Goal: Transaction & Acquisition: Subscribe to service/newsletter

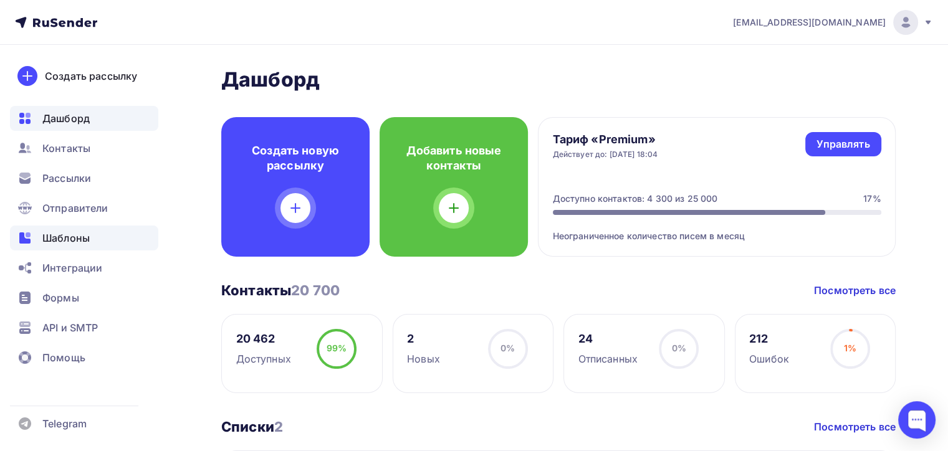
click at [70, 237] on span "Шаблоны" at bounding box center [65, 238] width 47 height 15
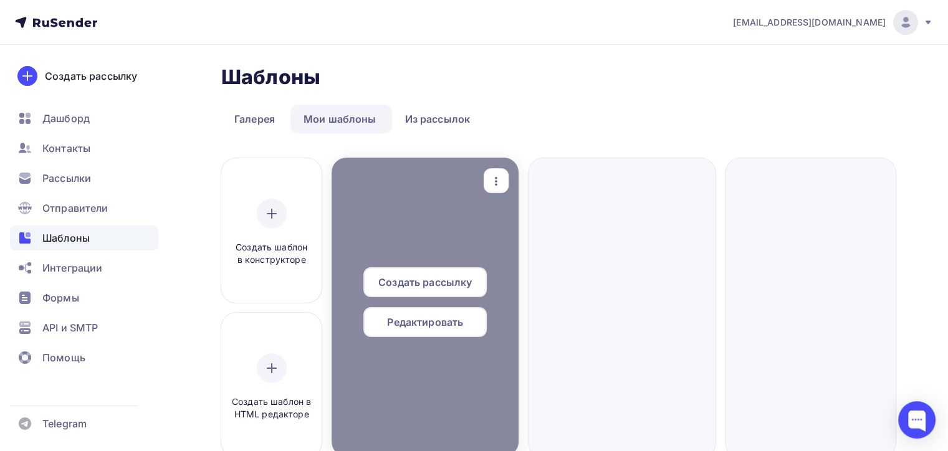
click at [426, 323] on span "Редактировать" at bounding box center [425, 322] width 76 height 15
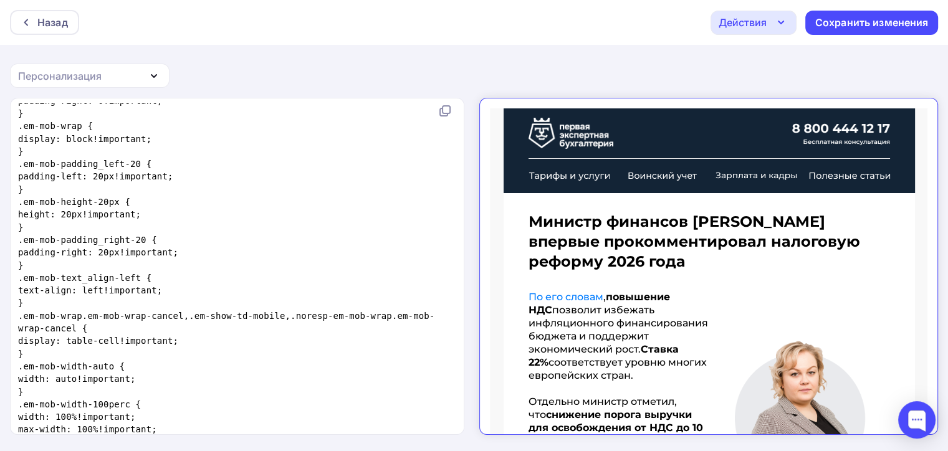
scroll to position [11317, 0]
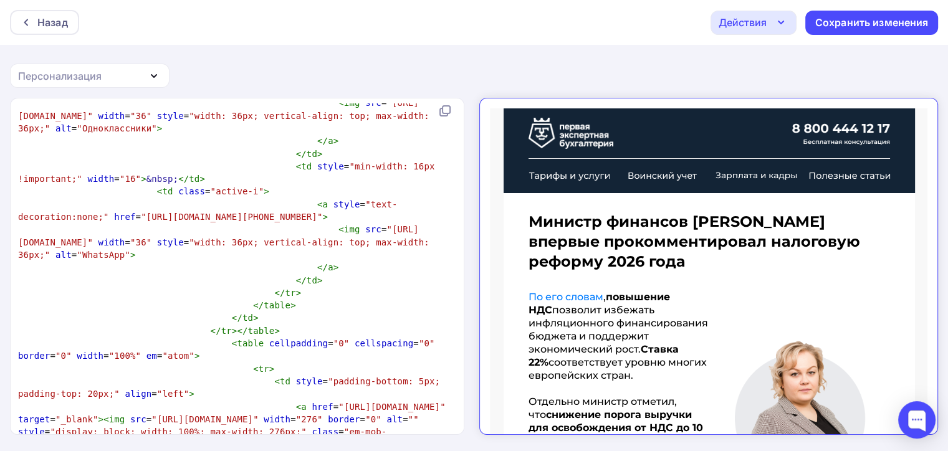
type textarea "{{webversion}}"
drag, startPoint x: 227, startPoint y: 241, endPoint x: 294, endPoint y: 244, distance: 67.4
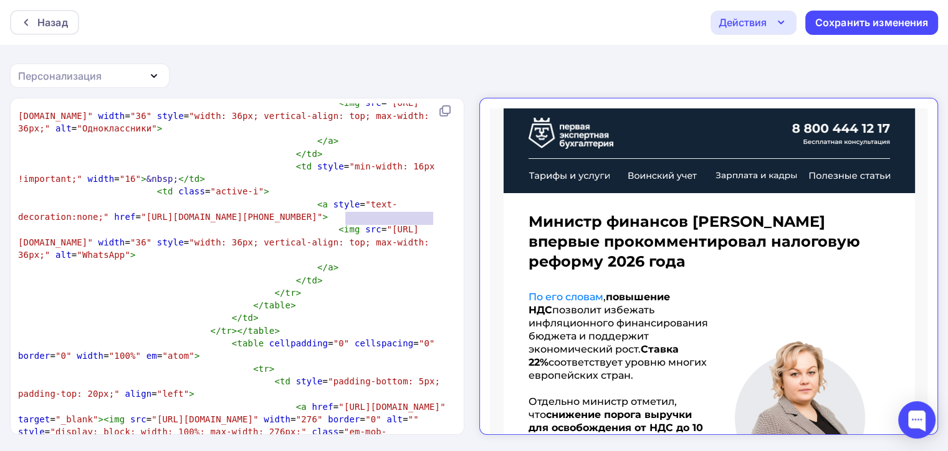
type textarea "{{unsubscribe_url}}"
drag, startPoint x: 344, startPoint y: 217, endPoint x: 436, endPoint y: 213, distance: 91.7
click at [50, 23] on div "Назад" at bounding box center [52, 22] width 31 height 15
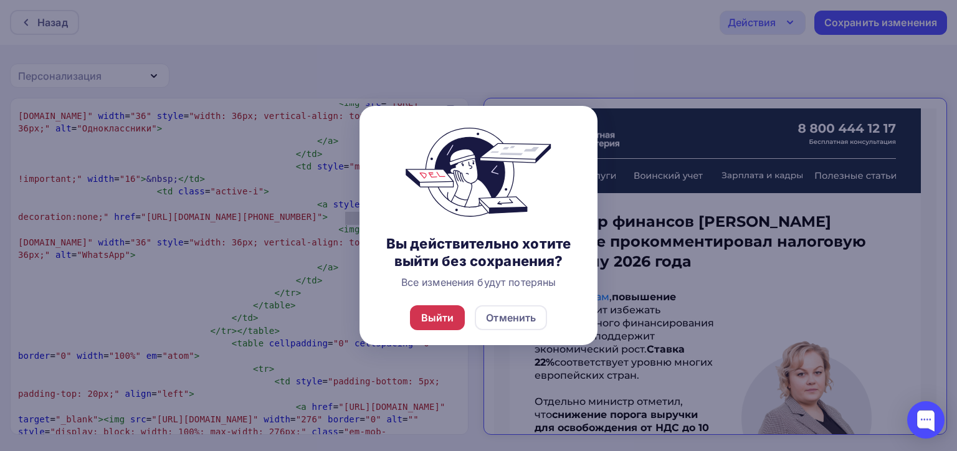
drag, startPoint x: 437, startPoint y: 317, endPoint x: 428, endPoint y: 313, distance: 10.1
click at [437, 317] on div "Выйти" at bounding box center [437, 317] width 33 height 15
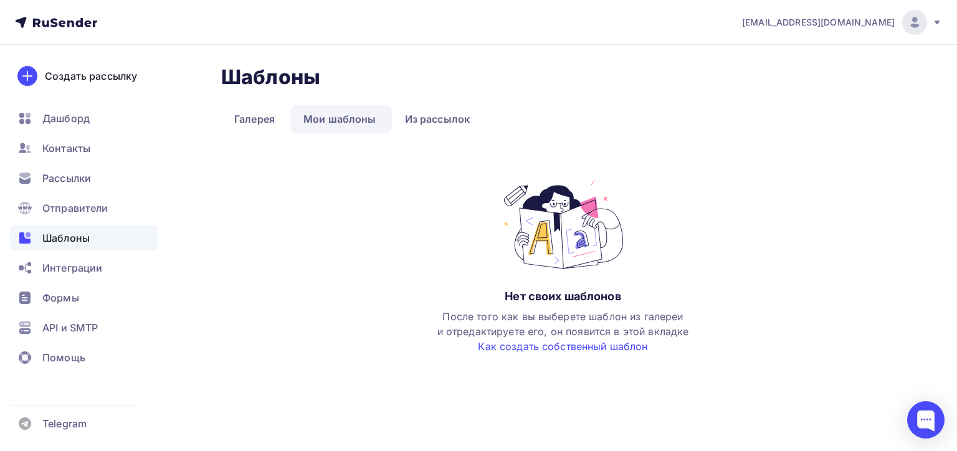
click at [340, 122] on link "Мои шаблоны" at bounding box center [339, 119] width 99 height 29
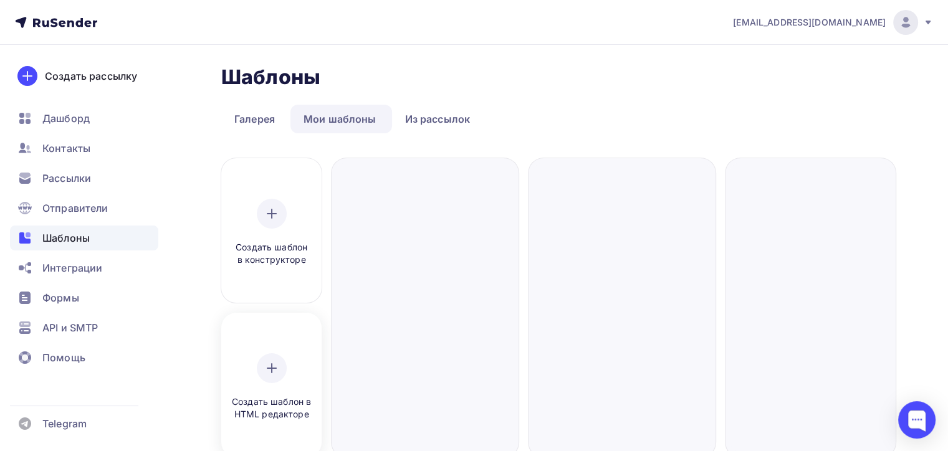
click at [269, 362] on icon at bounding box center [271, 368] width 15 height 15
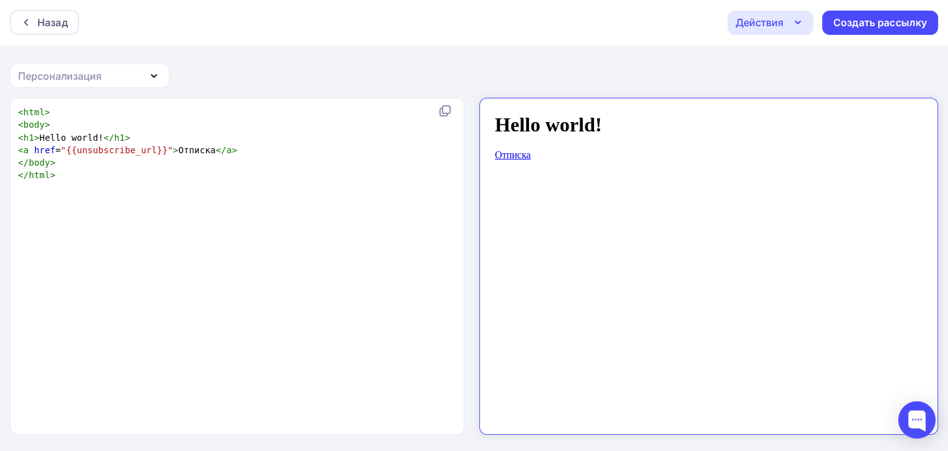
click at [209, 222] on div "xxxxxxxxxx < html > < body > < h1 > Hello world! </ h1 > < a href = "{{unsubscr…" at bounding box center [250, 281] width 469 height 357
type textarea "<html> <body> <h1>Hello world!</h1> <a href="{{unsubscribe_url}}">Отписка</a> <…"
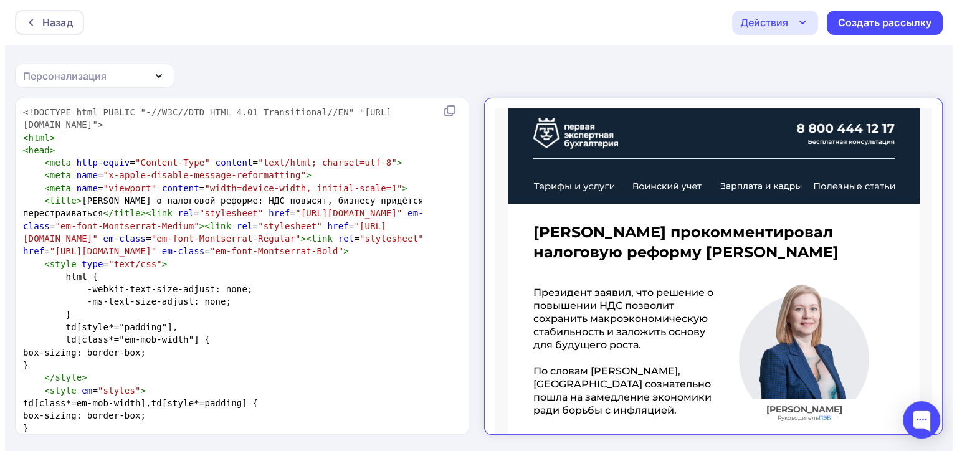
scroll to position [10634, 0]
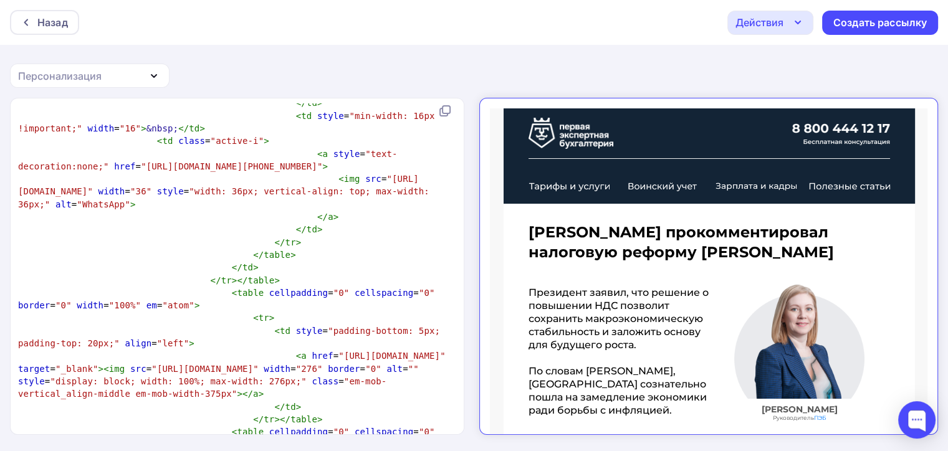
click at [798, 21] on icon "button" at bounding box center [797, 22] width 15 height 15
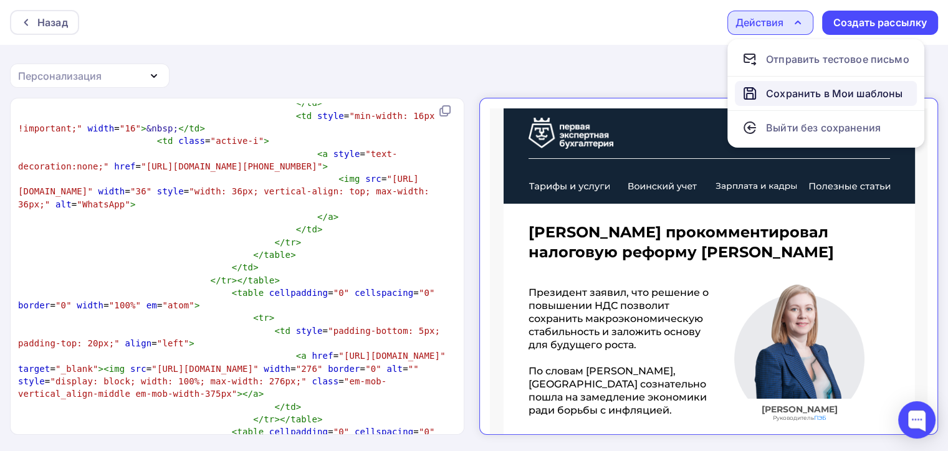
click at [814, 90] on div "Сохранить в Мои шаблоны" at bounding box center [834, 93] width 136 height 15
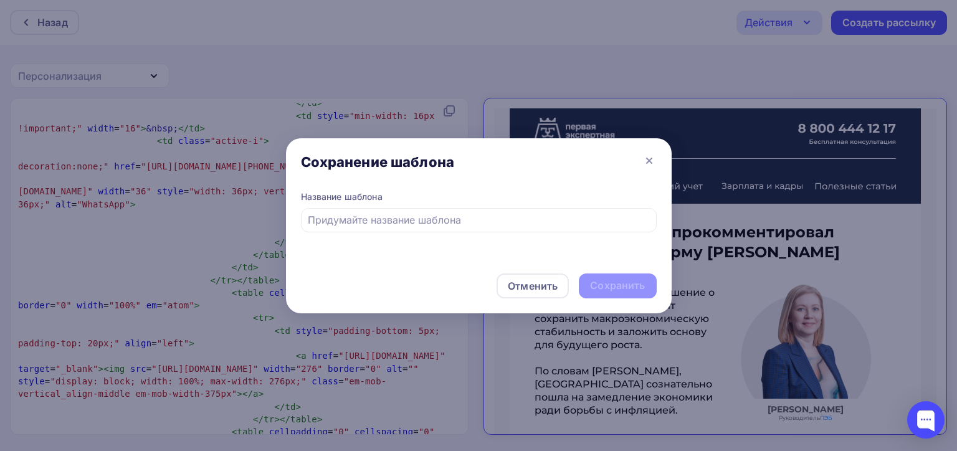
click at [543, 192] on div "Название шаблона" at bounding box center [479, 197] width 356 height 12
click at [359, 217] on input "text" at bounding box center [479, 220] width 342 height 15
paste input "[PERSON_NAME] о налоговой реформе: НДС повысят, бизнесу придётся перестраиваться"
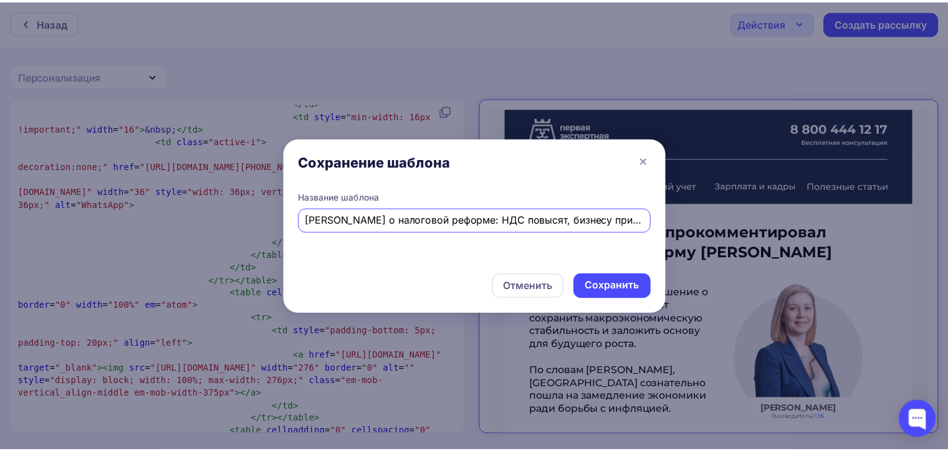
scroll to position [0, 50]
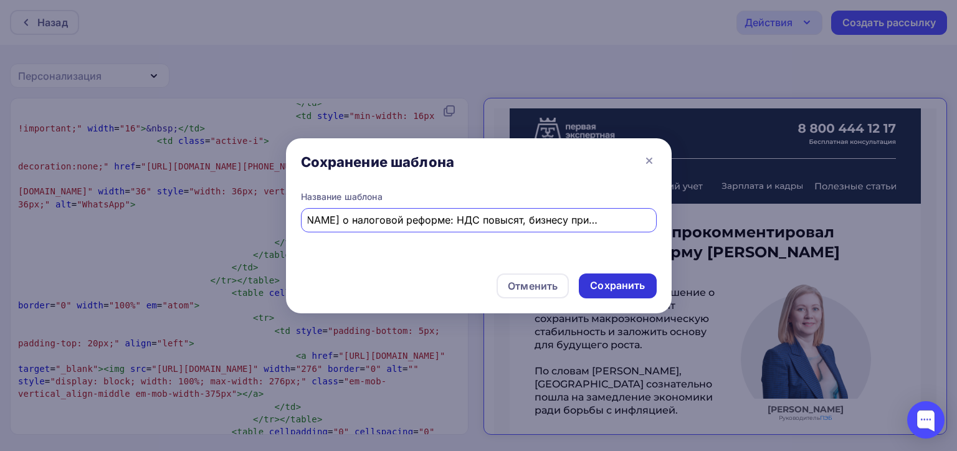
type input "[PERSON_NAME] о налоговой реформе: НДС повысят, бизнесу придётся перестраиваться"
click at [618, 286] on div "Сохранить" at bounding box center [617, 286] width 55 height 14
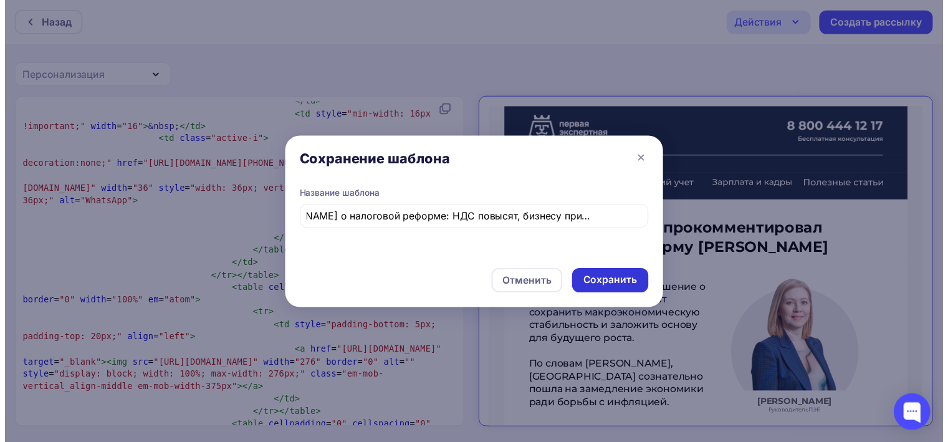
scroll to position [0, 0]
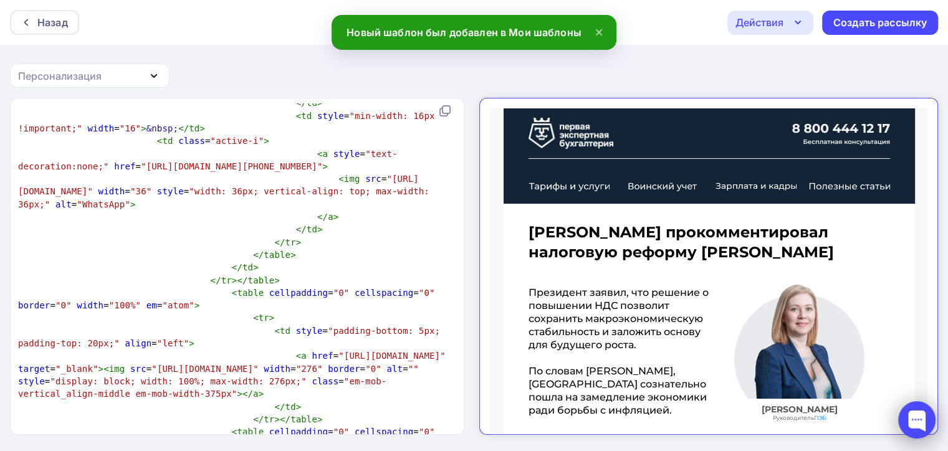
click at [911, 423] on div at bounding box center [916, 419] width 37 height 37
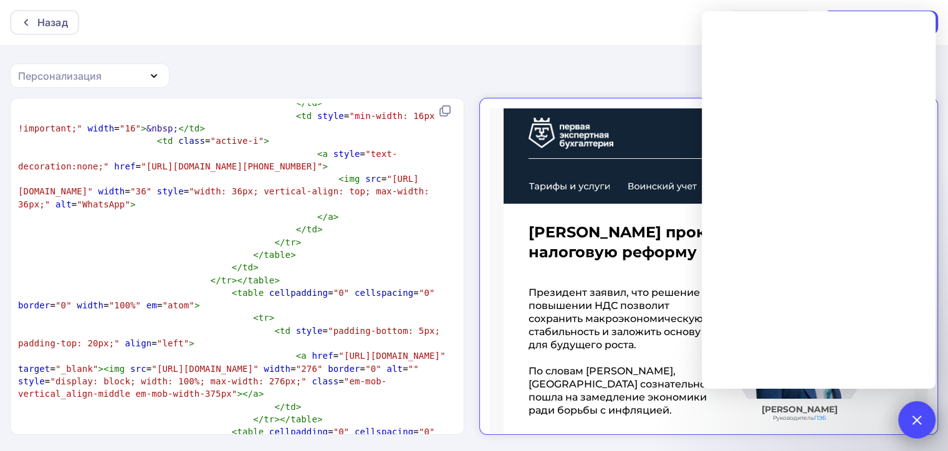
click at [918, 421] on div at bounding box center [916, 419] width 17 height 17
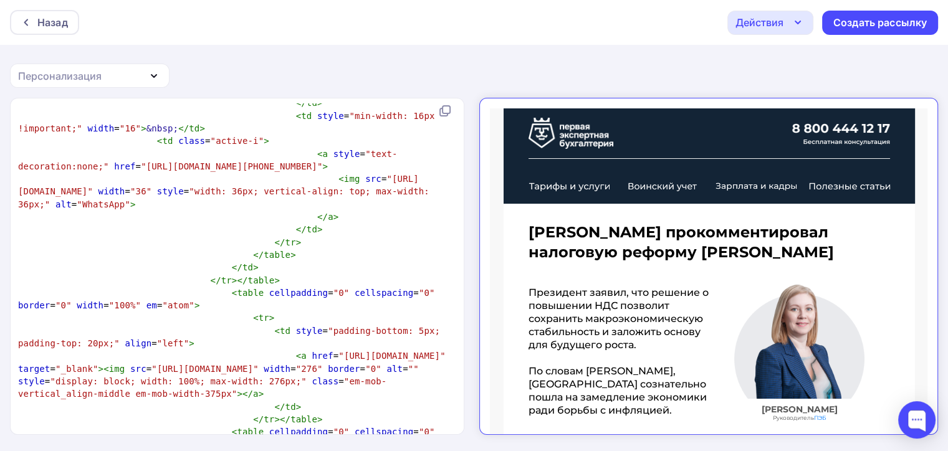
click at [806, 22] on div "Действия" at bounding box center [770, 23] width 86 height 24
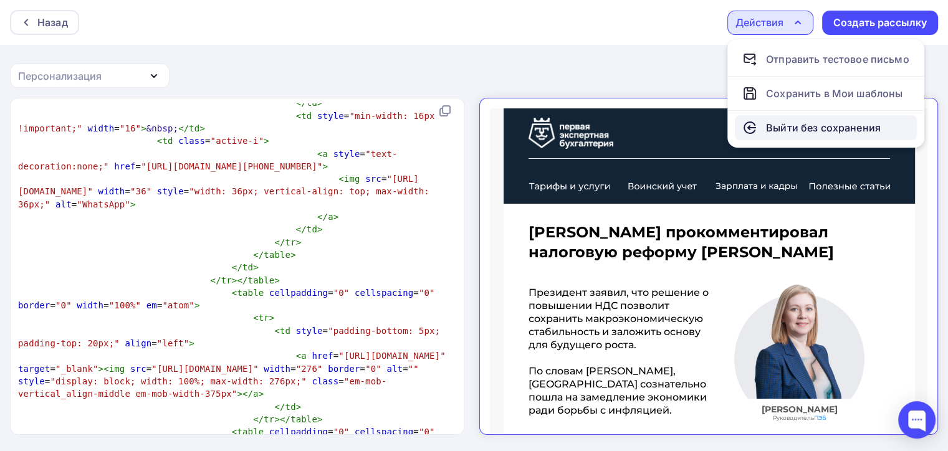
click at [815, 132] on div "Выйти без сохранения" at bounding box center [823, 127] width 115 height 15
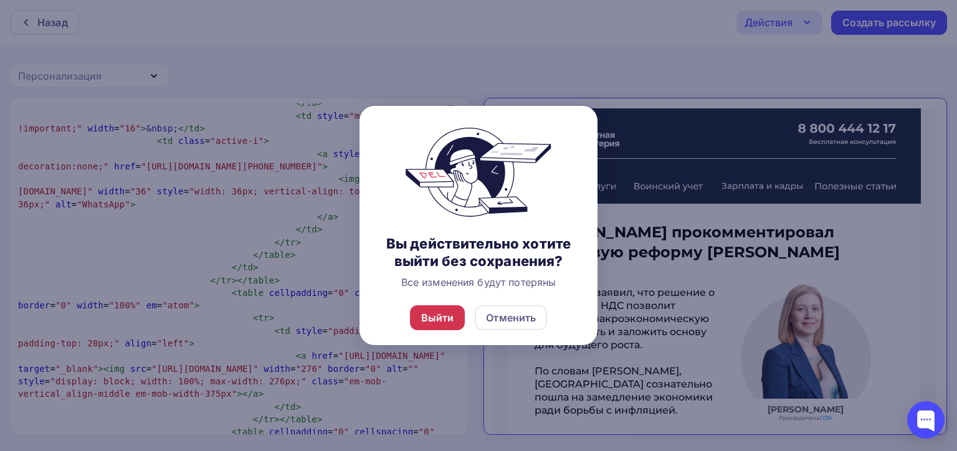
click at [447, 319] on div "Выйти" at bounding box center [437, 317] width 33 height 15
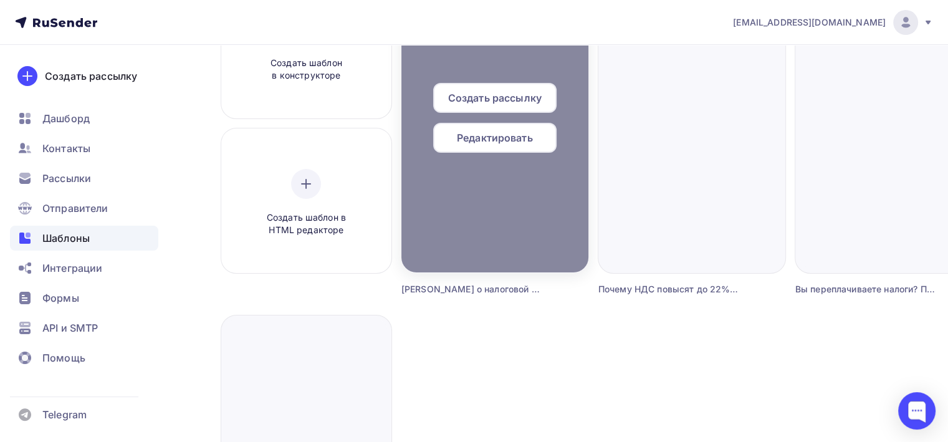
scroll to position [125, 0]
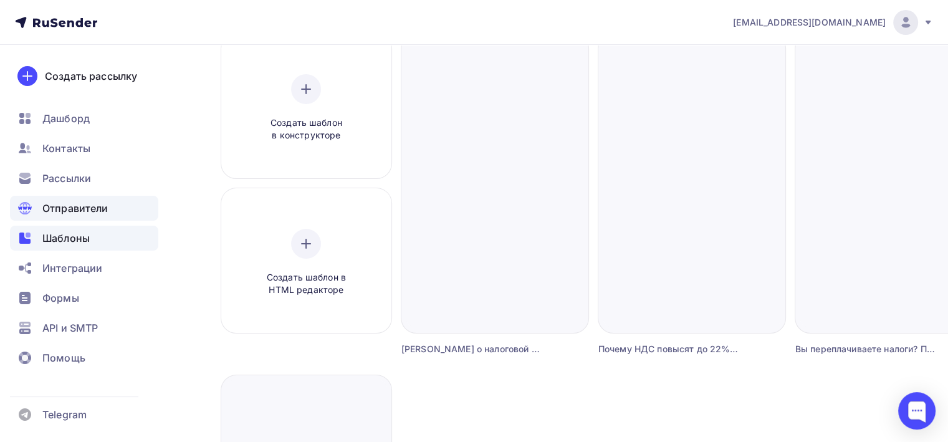
click at [71, 206] on span "Отправители" at bounding box center [75, 208] width 66 height 15
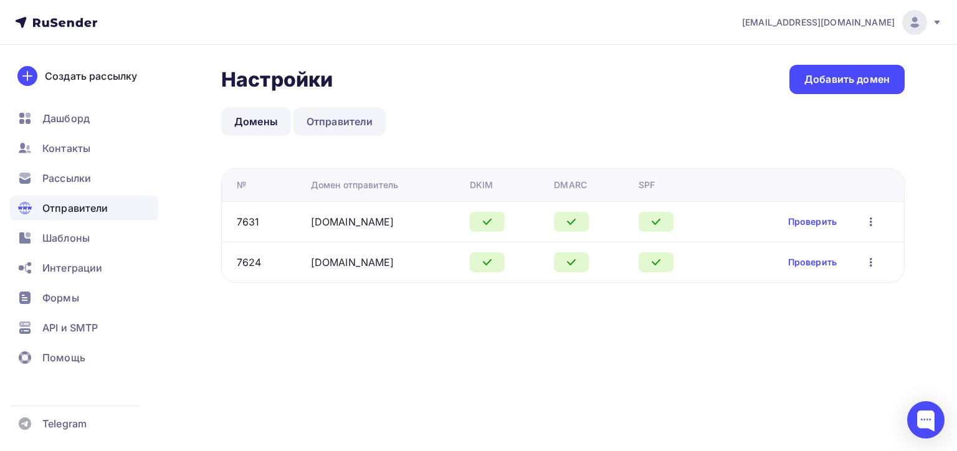
click at [334, 118] on link "Отправители" at bounding box center [340, 121] width 93 height 29
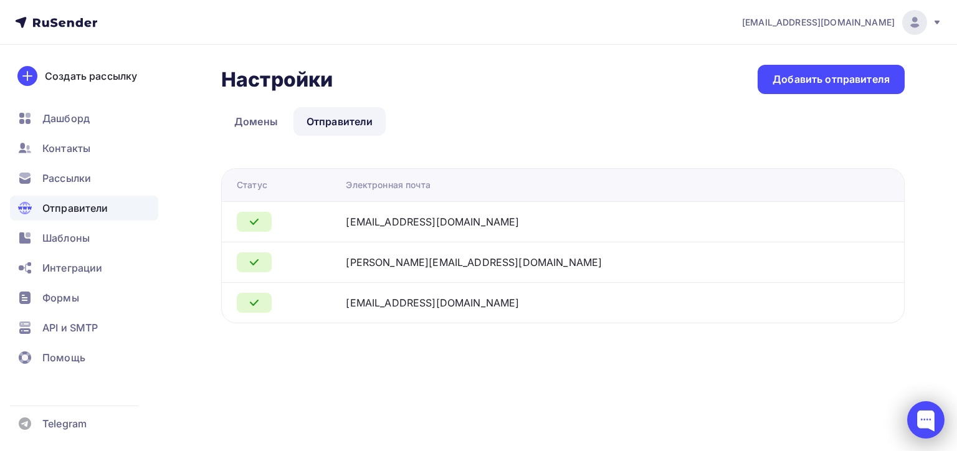
click at [918, 417] on div at bounding box center [925, 419] width 37 height 37
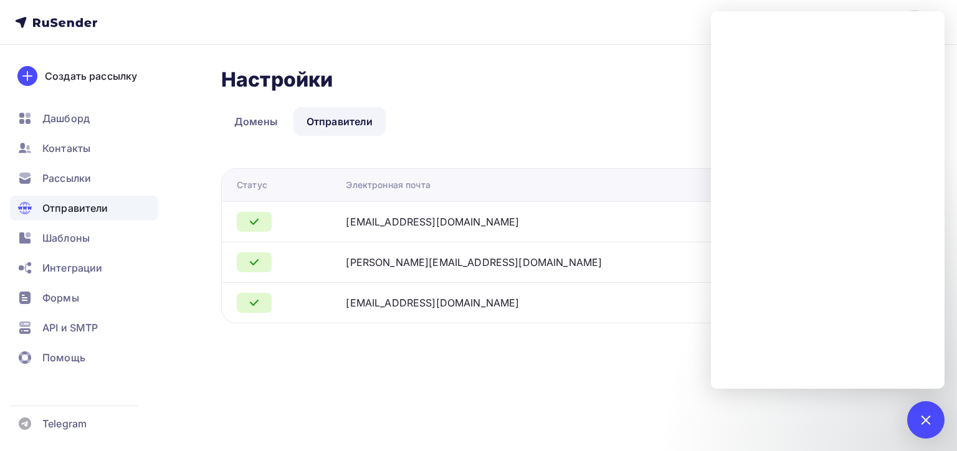
drag, startPoint x: 346, startPoint y: 351, endPoint x: 655, endPoint y: 288, distance: 315.6
click at [346, 351] on div "Настройки Настройки Добавить отправителя Домены Отправители Отправители Домены …" at bounding box center [478, 209] width 957 height 328
click at [936, 422] on div at bounding box center [925, 419] width 37 height 37
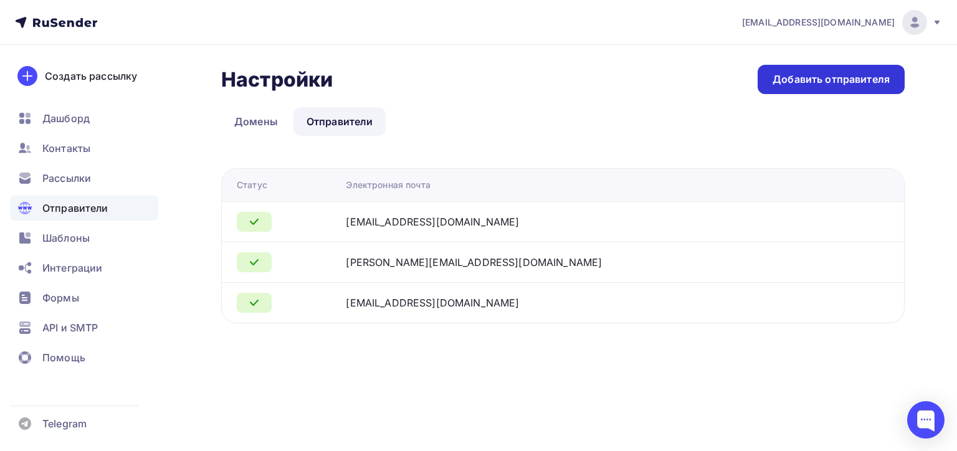
click at [789, 78] on div "Добавить отправителя" at bounding box center [831, 79] width 117 height 14
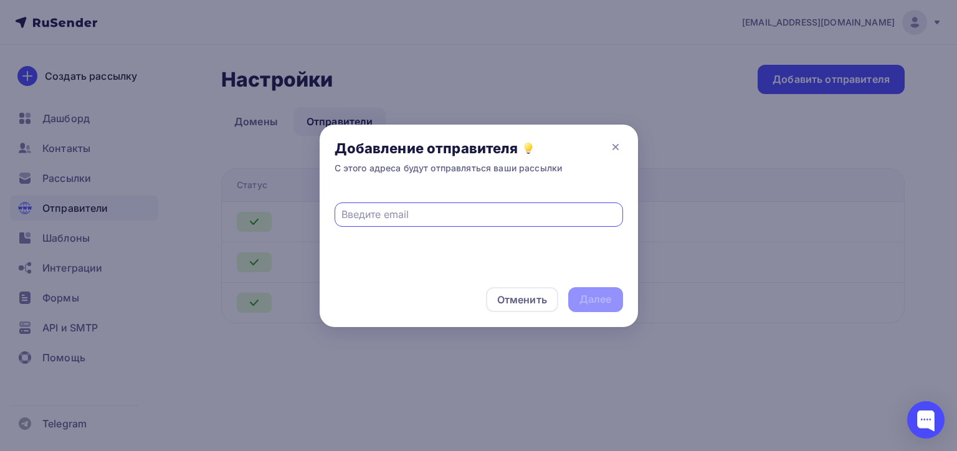
click at [381, 216] on input "text" at bounding box center [479, 214] width 274 height 15
paste input "[EMAIL_ADDRESS][DOMAIN_NAME]"
type input "[EMAIL_ADDRESS][DOMAIN_NAME]"
click at [611, 302] on div "Далее" at bounding box center [596, 299] width 32 height 14
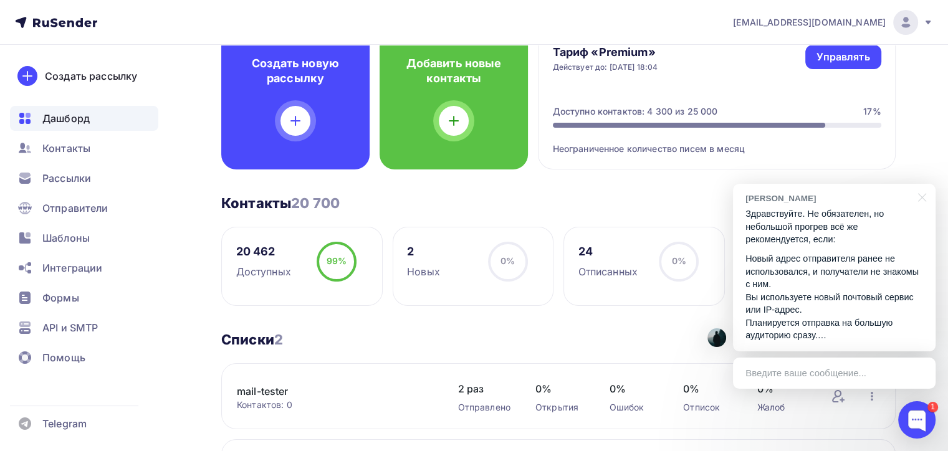
scroll to position [187, 0]
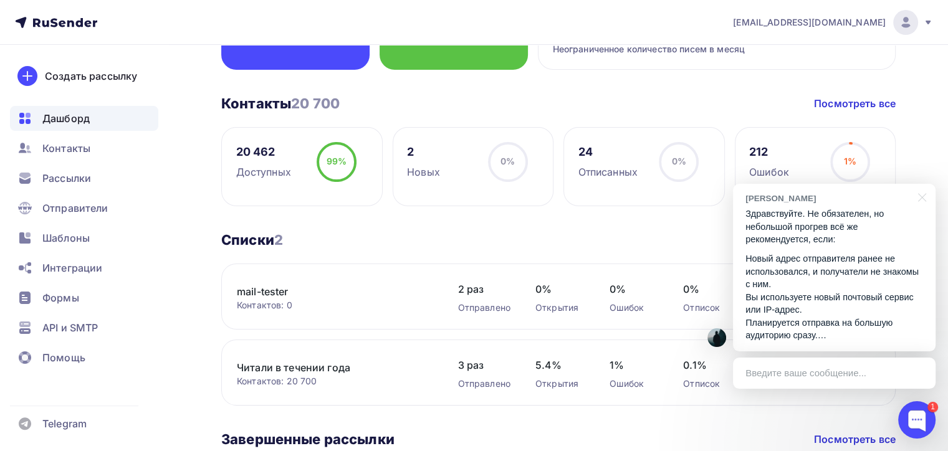
click at [837, 290] on p "Новый адрес отправителя ранее не использовался, и получатели не знакомы с ним. …" at bounding box center [834, 297] width 178 height 90
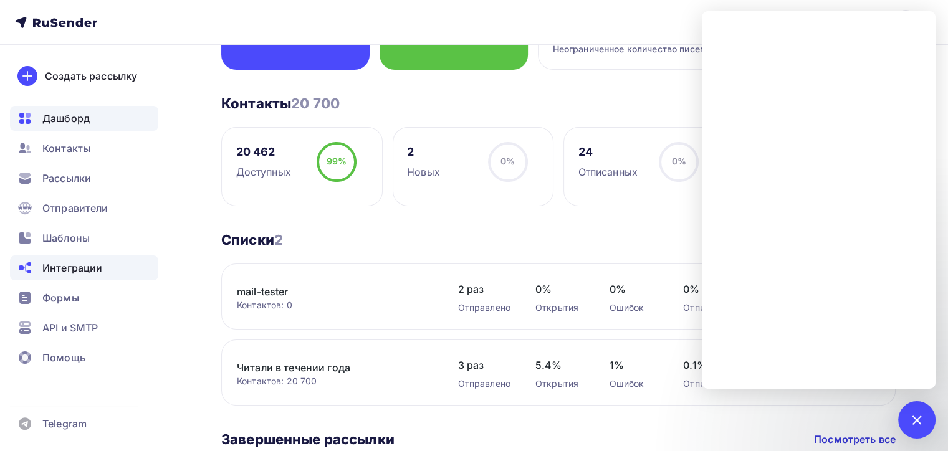
click at [82, 265] on span "Интеграции" at bounding box center [72, 267] width 60 height 15
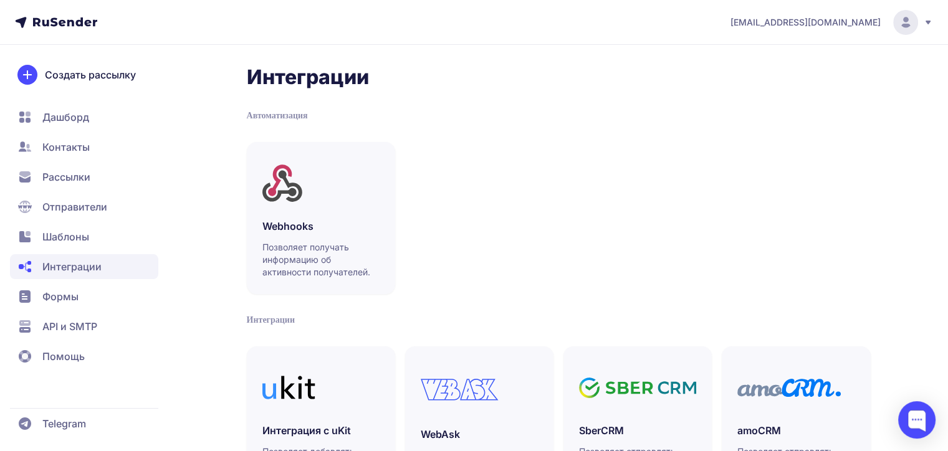
click at [72, 232] on span "Шаблоны" at bounding box center [65, 236] width 47 height 15
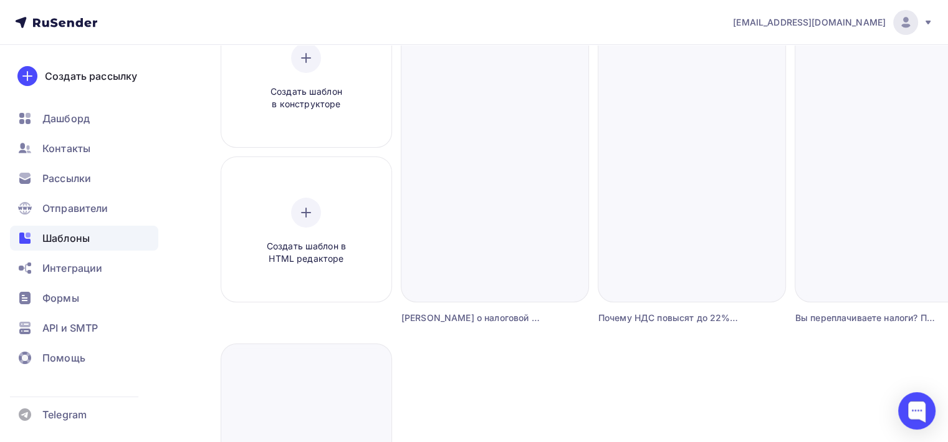
scroll to position [62, 0]
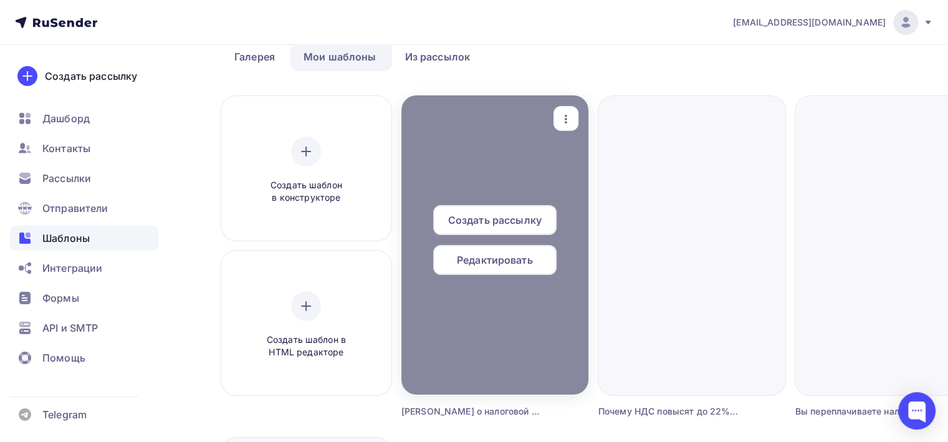
click at [492, 219] on span "Создать рассылку" at bounding box center [494, 220] width 93 height 15
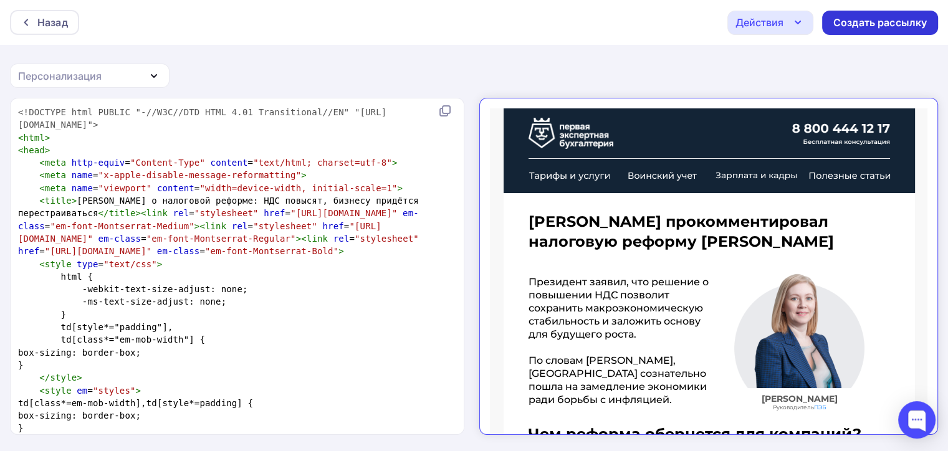
click at [904, 21] on div "Создать рассылку" at bounding box center [879, 23] width 93 height 14
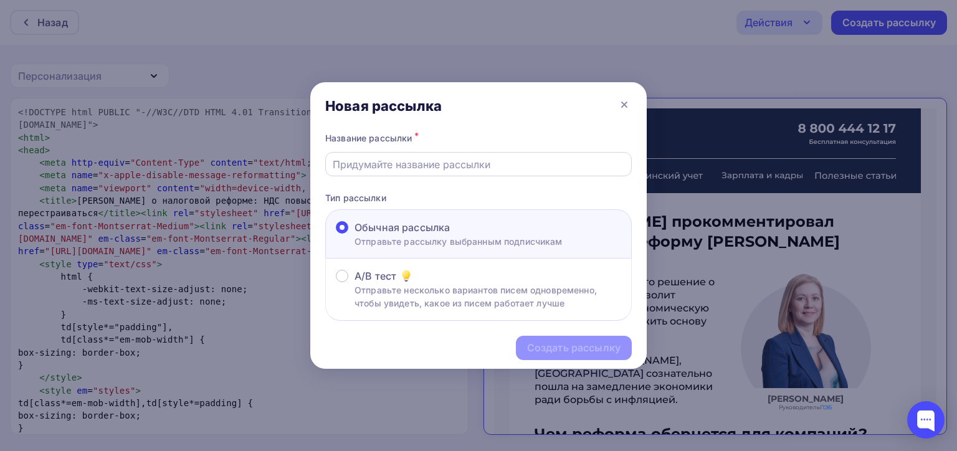
click at [447, 163] on input "text" at bounding box center [479, 164] width 292 height 15
click at [515, 136] on div "Название рассылки *" at bounding box center [478, 138] width 307 height 17
click at [380, 159] on input "text" at bounding box center [479, 164] width 292 height 15
paste input "[PERSON_NAME] о налоговой реформе: НДС повысят, бизнесу придётся перестраиваться"
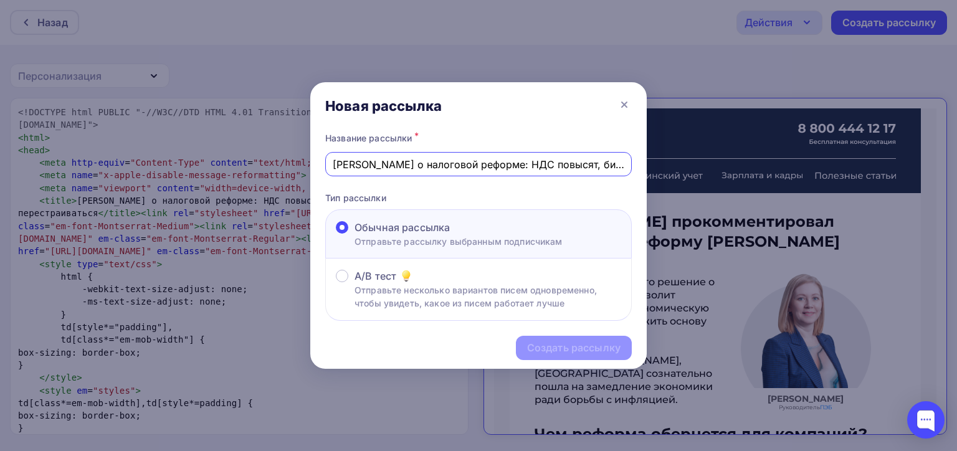
scroll to position [0, 100]
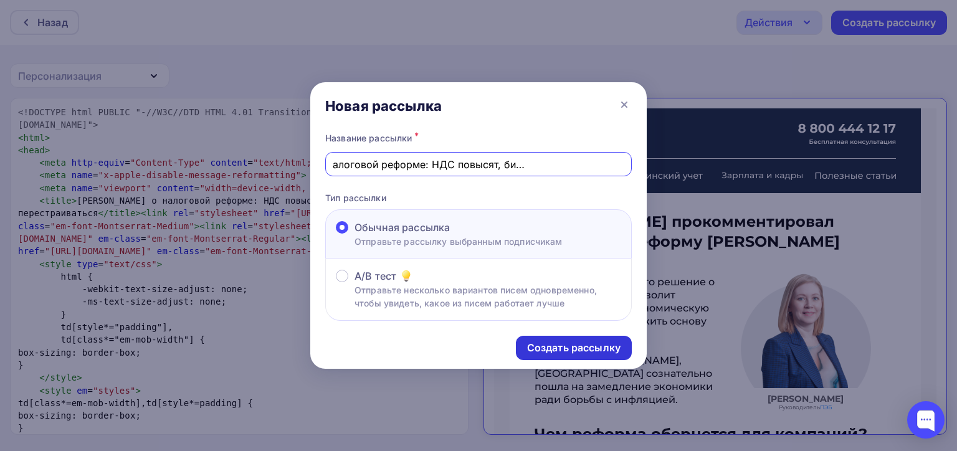
type input "[PERSON_NAME] о налоговой реформе: НДС повысят, бизнесу придётся перестраиваться"
click at [568, 346] on div "Создать рассылку" at bounding box center [573, 348] width 93 height 14
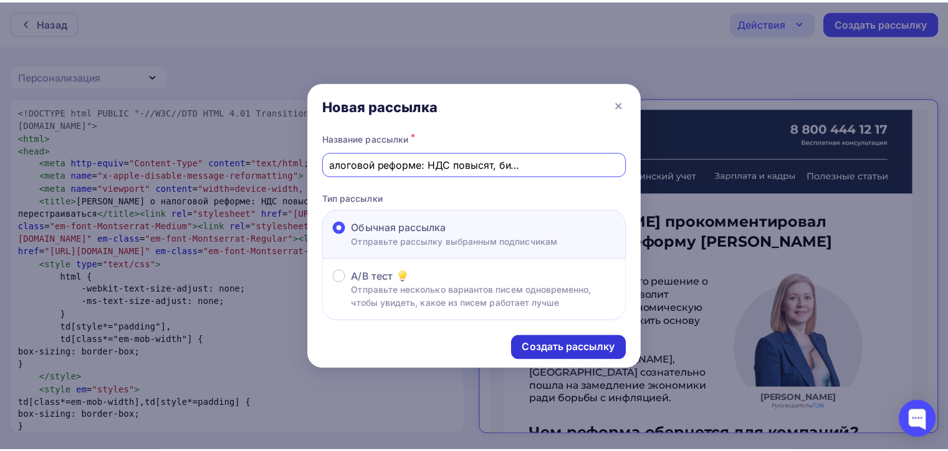
scroll to position [0, 0]
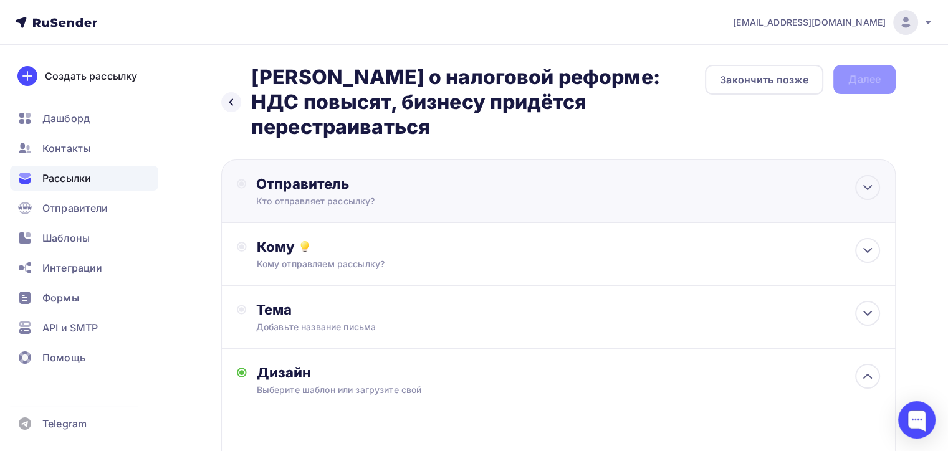
click at [468, 175] on div "Отправитель" at bounding box center [391, 183] width 270 height 17
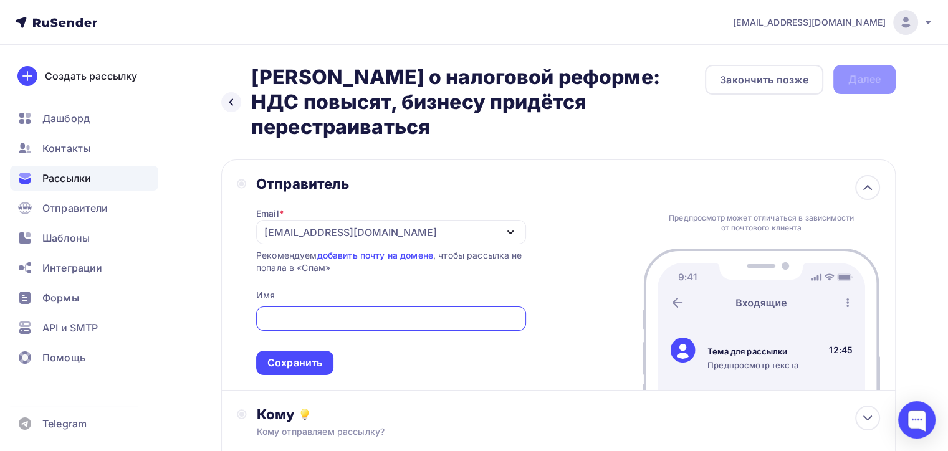
click at [288, 225] on div "[EMAIL_ADDRESS][DOMAIN_NAME]" at bounding box center [350, 232] width 173 height 15
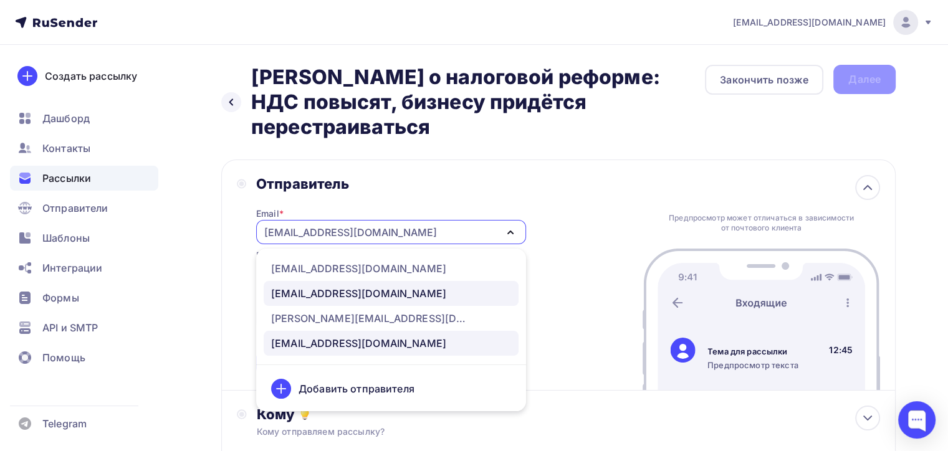
click at [327, 286] on div "[EMAIL_ADDRESS][DOMAIN_NAME]" at bounding box center [358, 293] width 175 height 15
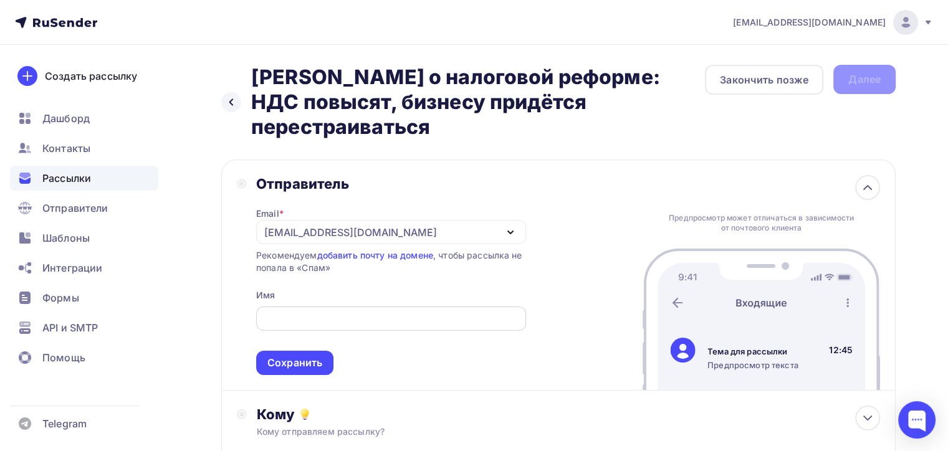
click at [302, 312] on input "text" at bounding box center [391, 319] width 256 height 15
click at [553, 160] on div "Отправитель Email * [EMAIL_ADDRESS][DOMAIN_NAME] [EMAIL_ADDRESS][DOMAIN_NAME] […" at bounding box center [558, 275] width 674 height 231
click at [299, 312] on input "text" at bounding box center [391, 319] width 256 height 15
paste input "[PERSON_NAME]"
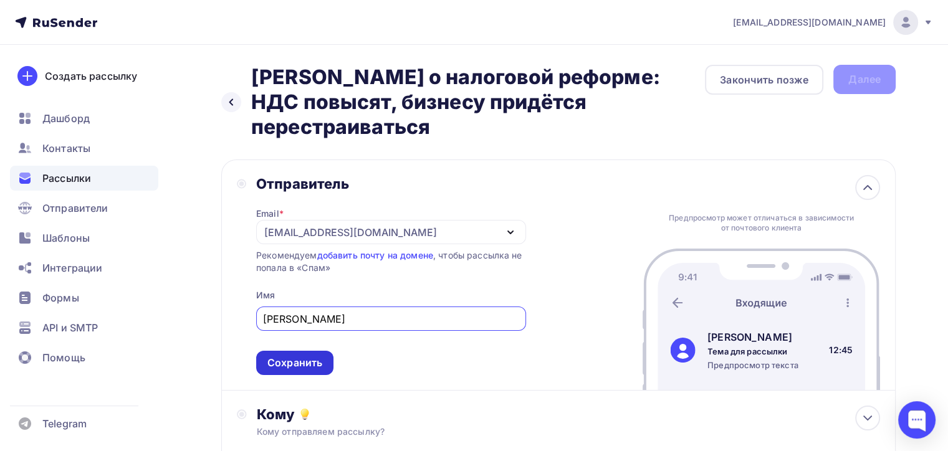
type input "[PERSON_NAME]"
click at [308, 356] on div "Сохранить" at bounding box center [294, 363] width 55 height 14
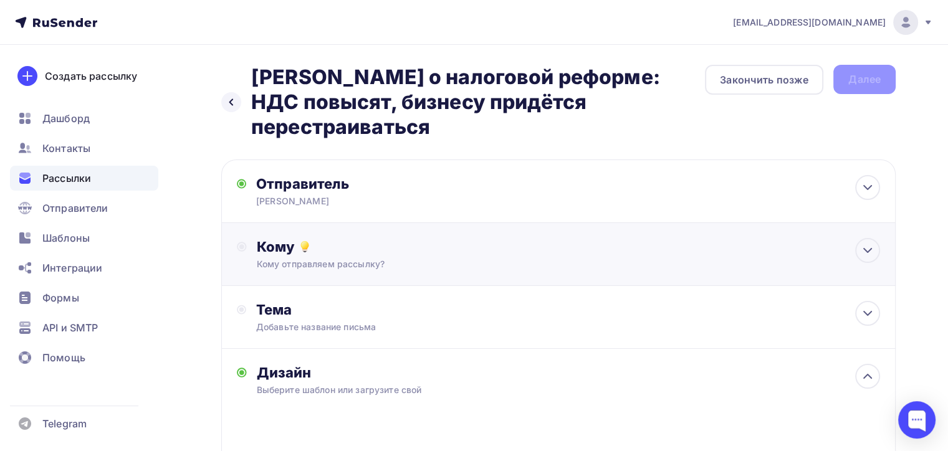
click at [431, 258] on div "Кому отправляем рассылку?" at bounding box center [537, 264] width 561 height 12
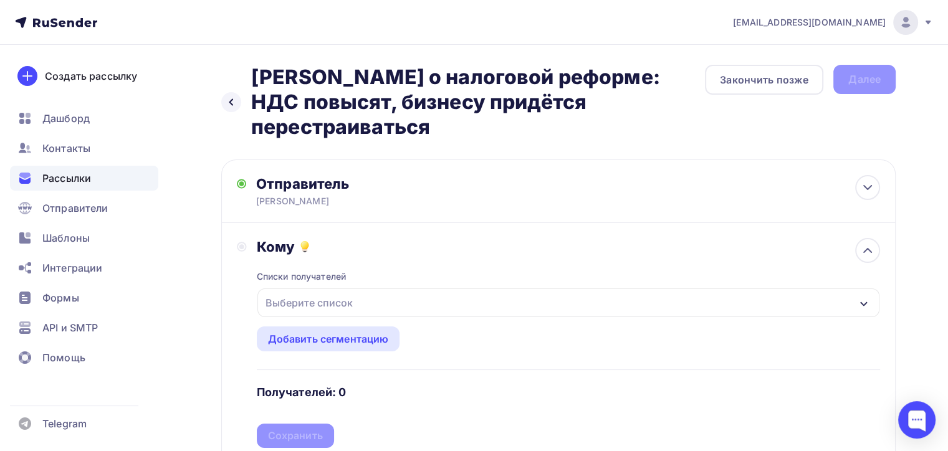
click at [365, 289] on div "Выберите список" at bounding box center [568, 303] width 622 height 29
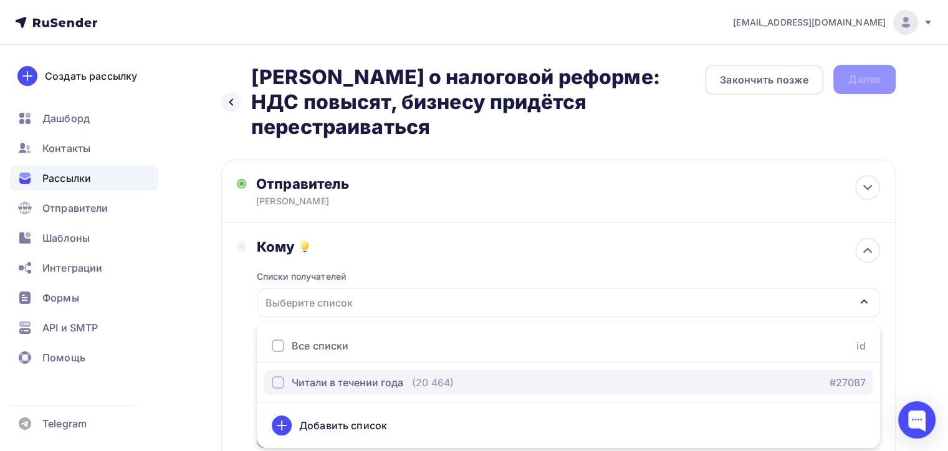
click at [328, 375] on div "Читали в течении года" at bounding box center [348, 382] width 112 height 15
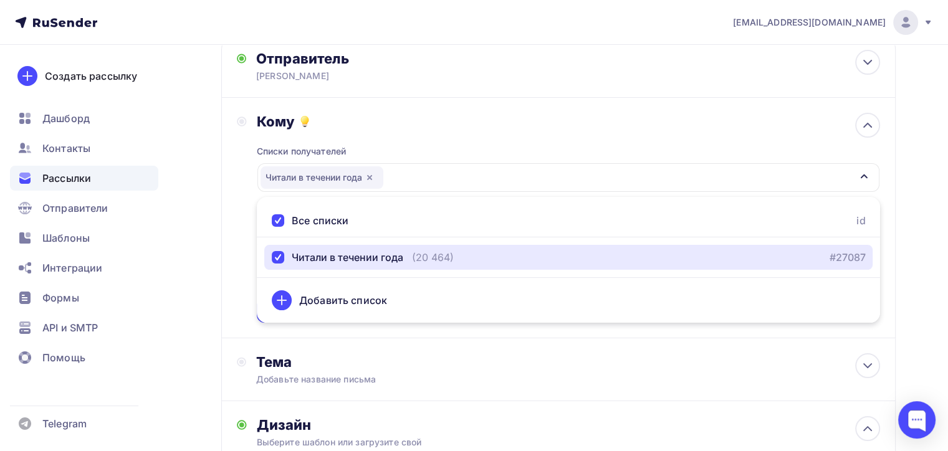
scroll to position [187, 0]
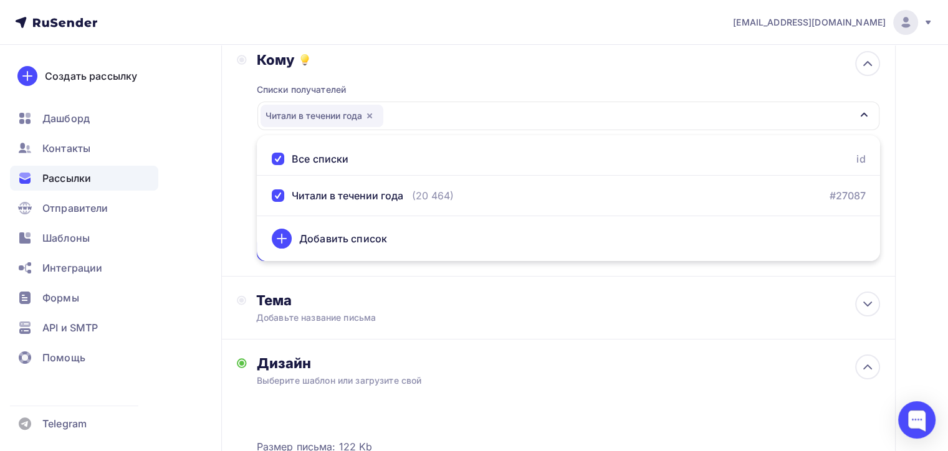
click at [241, 135] on div "Кому Списки получателей Читали в течении года Все списки id Читали в течении го…" at bounding box center [558, 156] width 643 height 210
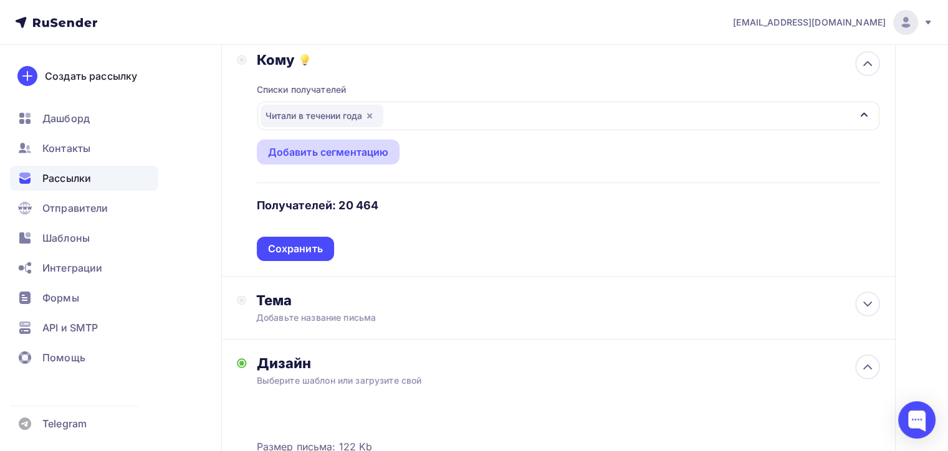
click at [297, 145] on div "Добавить сегментацию" at bounding box center [328, 152] width 121 height 15
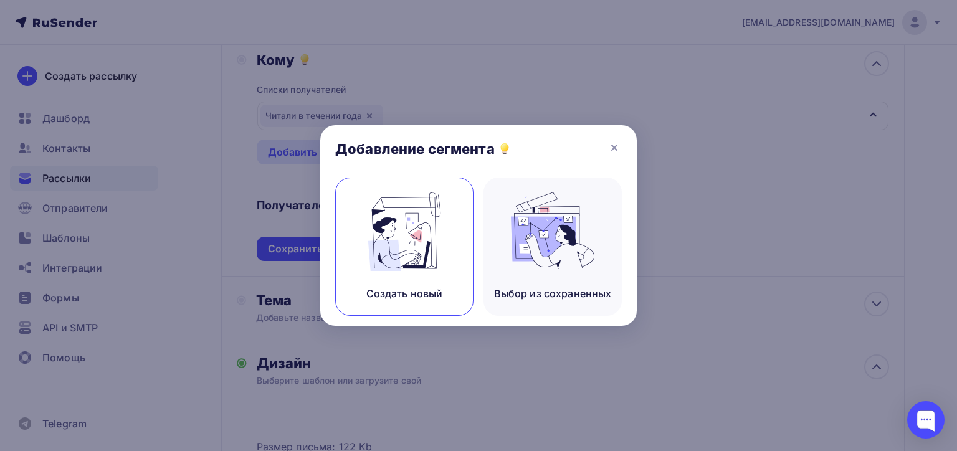
click at [401, 229] on img at bounding box center [405, 232] width 84 height 79
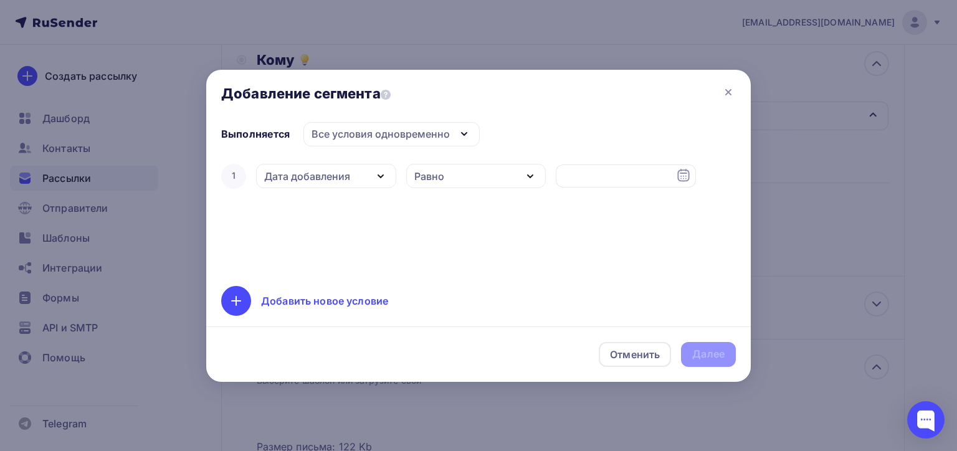
click at [341, 174] on div "Дата добавления" at bounding box center [307, 176] width 86 height 15
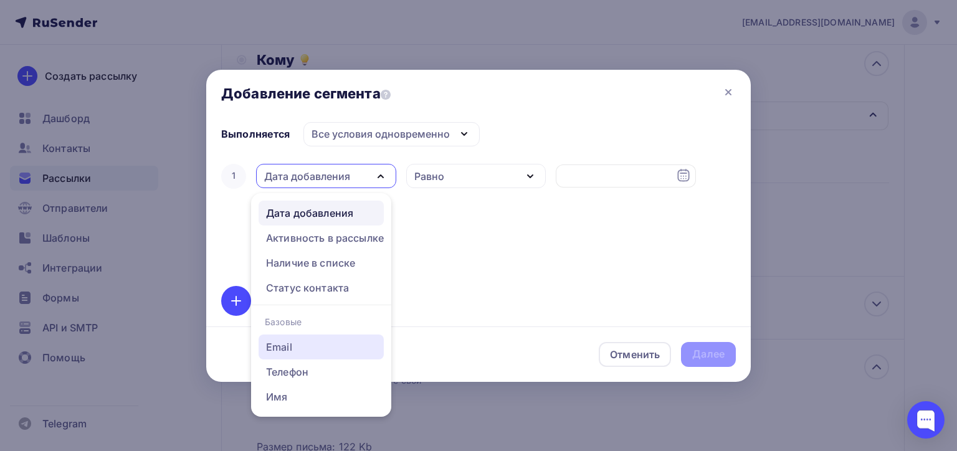
click at [286, 345] on div "Email" at bounding box center [279, 347] width 26 height 15
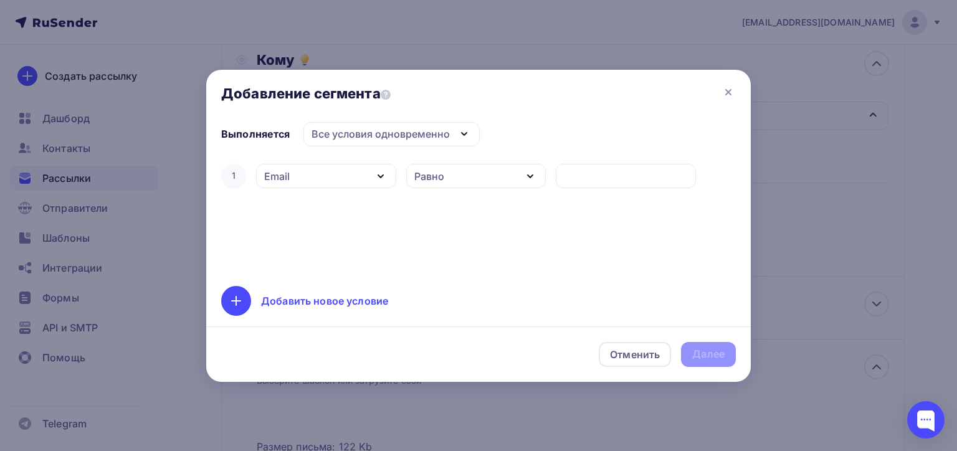
click at [437, 178] on div "Равно" at bounding box center [429, 176] width 30 height 15
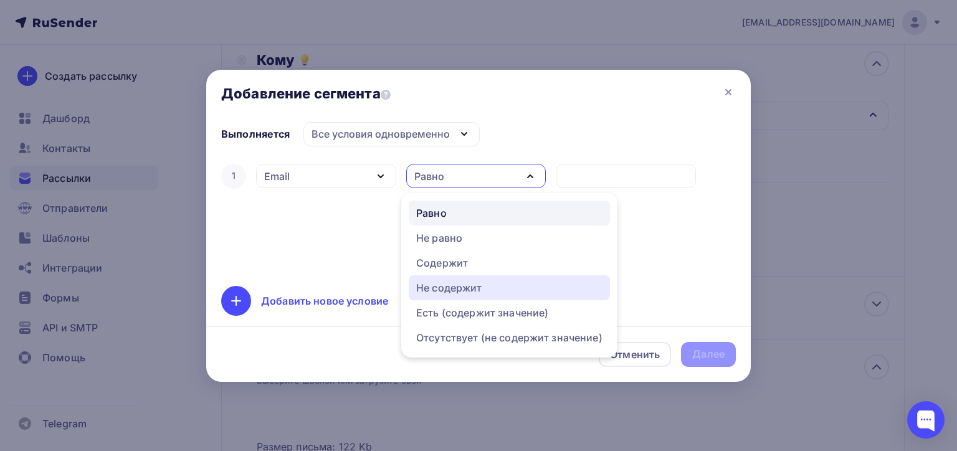
drag, startPoint x: 455, startPoint y: 288, endPoint x: 527, endPoint y: 223, distance: 97.1
click at [455, 287] on div "Не содержит" at bounding box center [449, 287] width 66 height 15
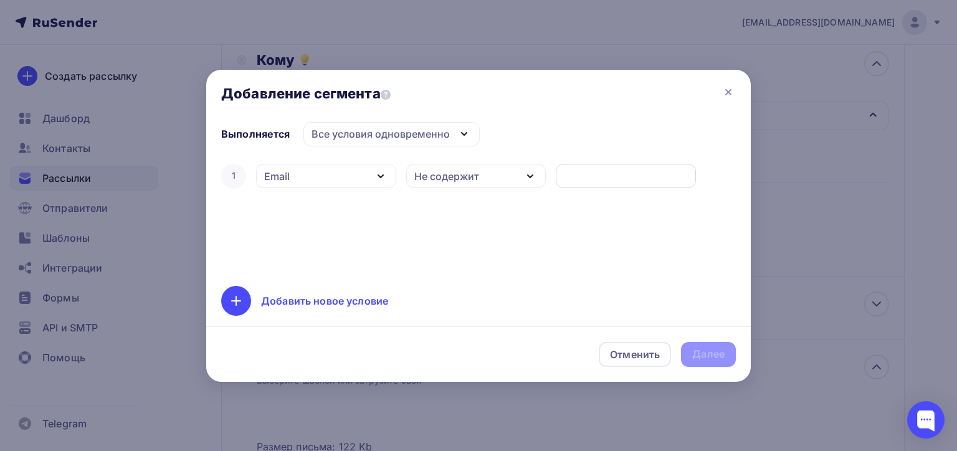
click at [580, 182] on input "text" at bounding box center [626, 176] width 126 height 15
type input "[DOMAIN_NAME]"
click at [322, 299] on div "Добавить новое условие" at bounding box center [324, 301] width 127 height 15
click at [339, 215] on div "Дата добавления" at bounding box center [307, 216] width 86 height 15
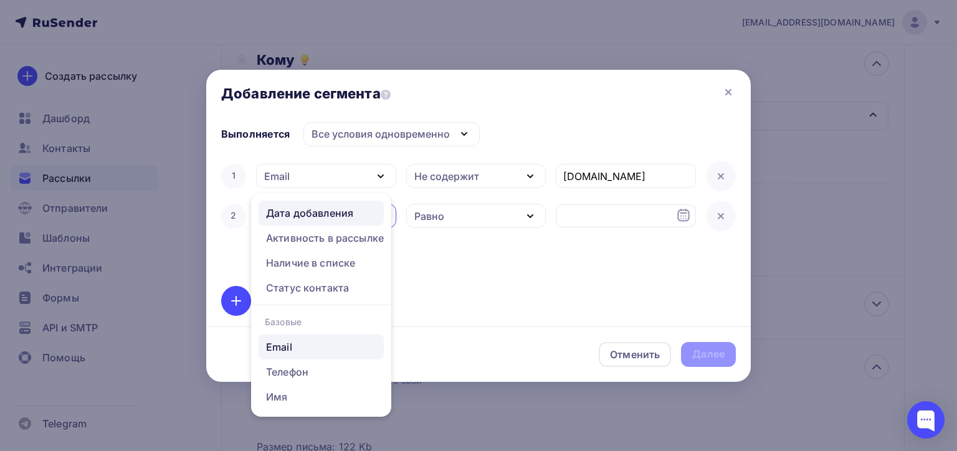
click at [290, 345] on div "Email" at bounding box center [279, 347] width 26 height 15
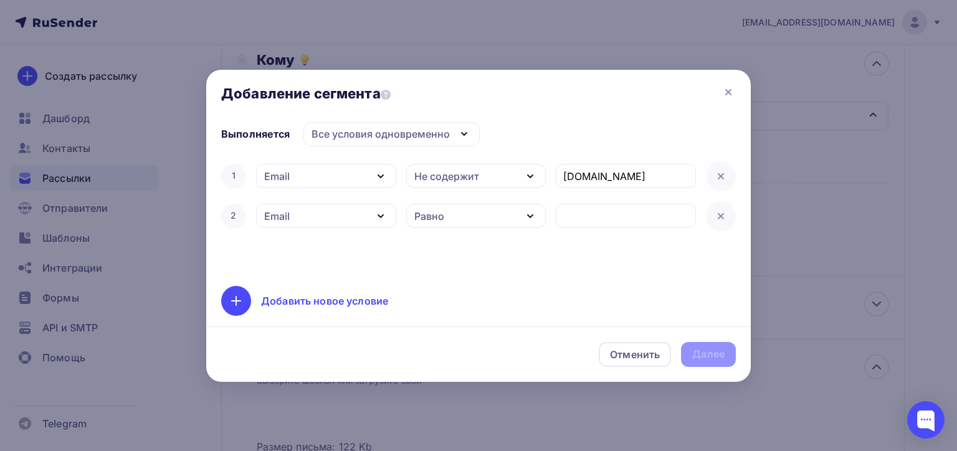
drag, startPoint x: 455, startPoint y: 217, endPoint x: 457, endPoint y: 224, distance: 7.1
click at [454, 217] on div "Равно" at bounding box center [476, 216] width 140 height 24
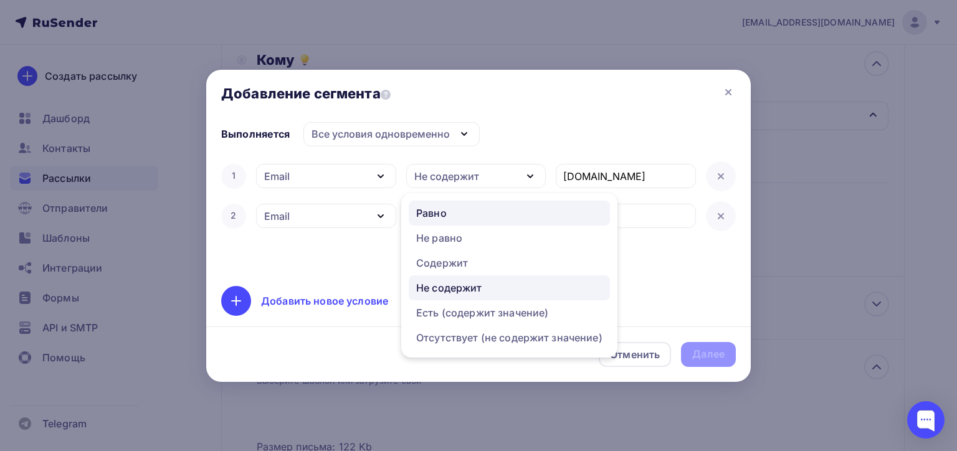
click at [459, 282] on div "Не содержит" at bounding box center [449, 287] width 66 height 15
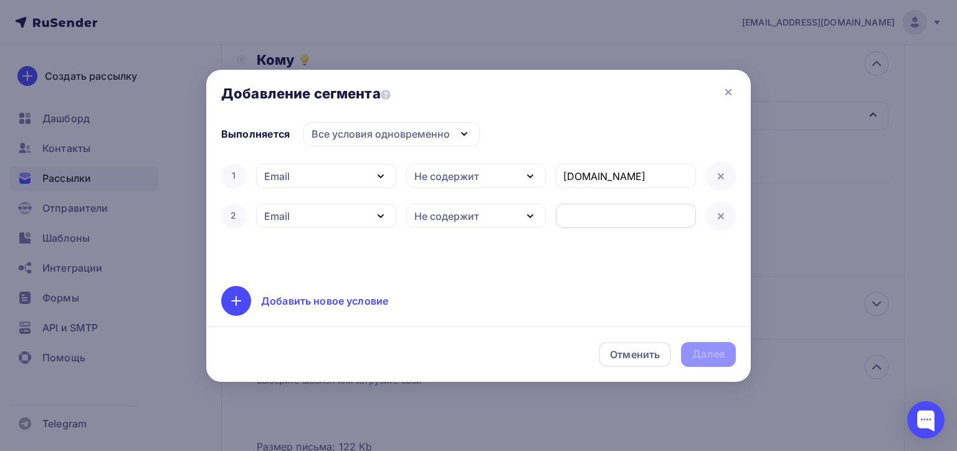
click at [573, 217] on input "text" at bounding box center [626, 216] width 126 height 15
type input "[DOMAIN_NAME]"
click at [720, 352] on div "Далее" at bounding box center [708, 354] width 32 height 14
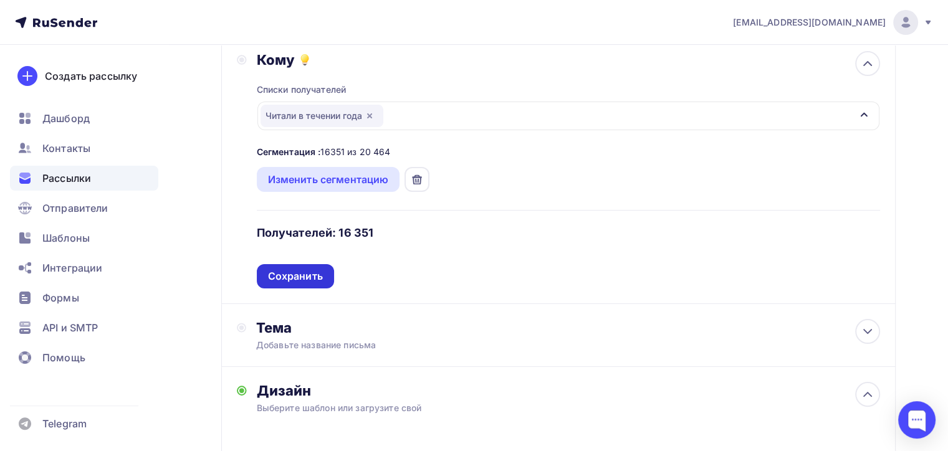
click at [295, 269] on div "Сохранить" at bounding box center [295, 276] width 55 height 14
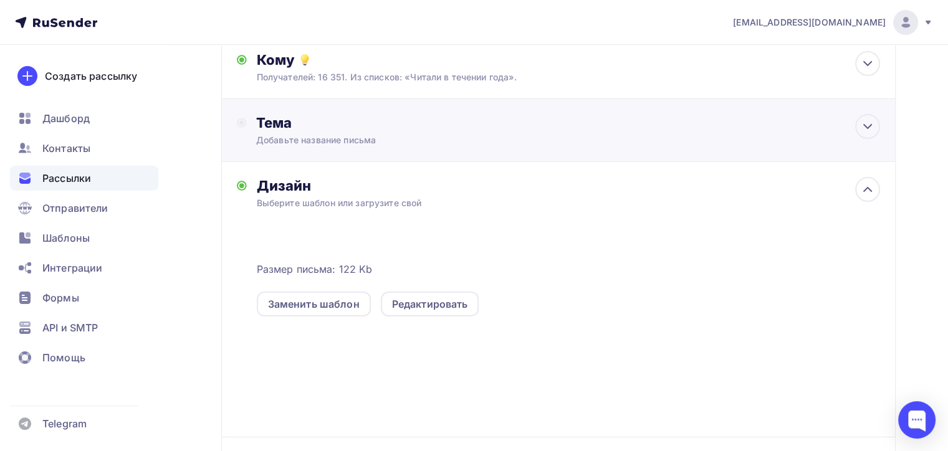
click at [396, 114] on div "Тема Добавьте название письма Тема * Рекомендуем использовать не более 150 симв…" at bounding box center [379, 130] width 246 height 32
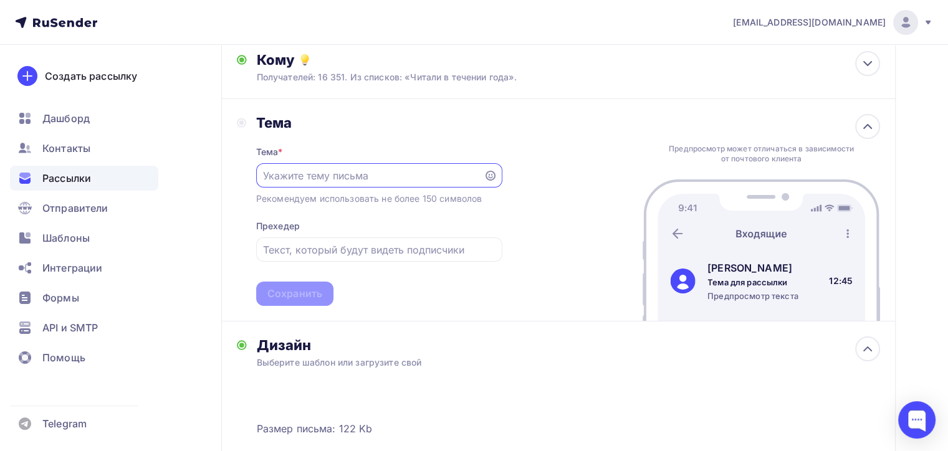
scroll to position [0, 0]
paste input "[PERSON_NAME]"
type input "[PERSON_NAME]"
drag, startPoint x: 561, startPoint y: 173, endPoint x: 523, endPoint y: 187, distance: 40.6
click at [561, 172] on div "Тема Тема * Рекомендуем использовать не более 150 символов Прехедер Сохранить П…" at bounding box center [558, 210] width 674 height 223
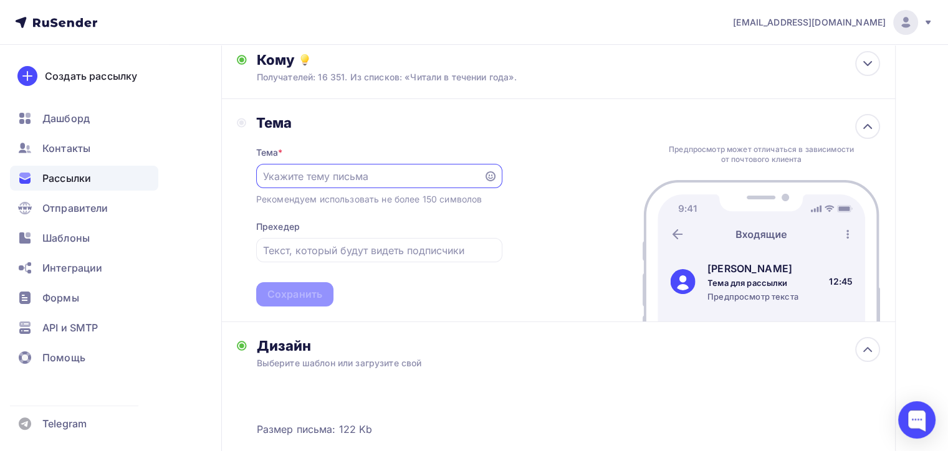
click at [292, 169] on input "text" at bounding box center [369, 176] width 213 height 15
paste input "[PERSON_NAME] о налоговой реформе: НДС повысят, бизнесу придётся перестраиваться"
type input "[PERSON_NAME] о налоговой реформе: НДС повысят, бизнесу придётся перестраиваться"
click at [282, 287] on div "Сохранить" at bounding box center [294, 294] width 55 height 14
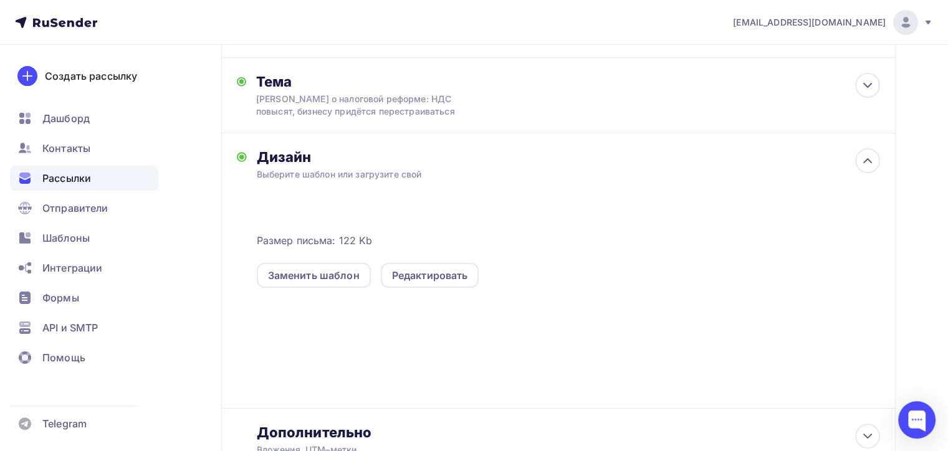
scroll to position [303, 0]
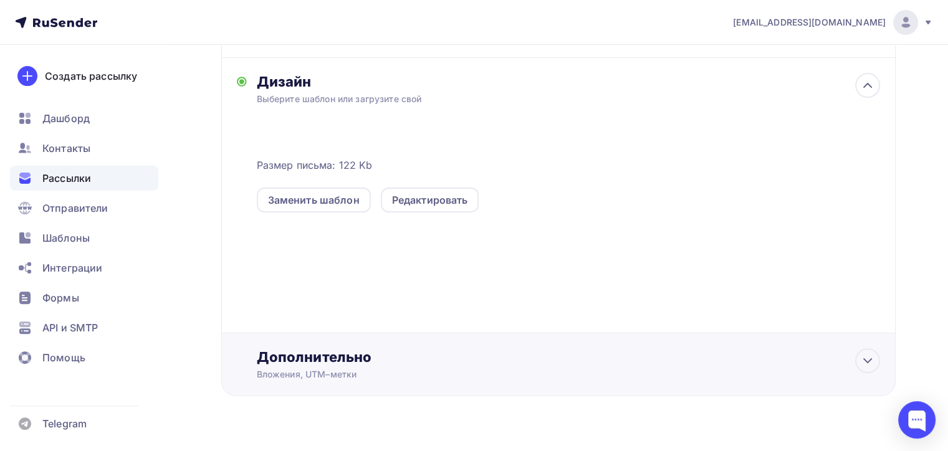
click at [381, 368] on div "Вложения, UTM–метки" at bounding box center [537, 374] width 561 height 12
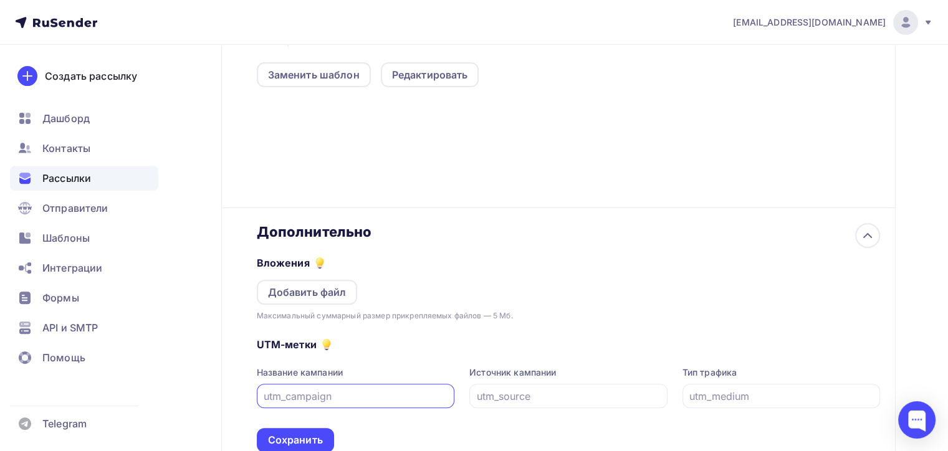
scroll to position [499, 0]
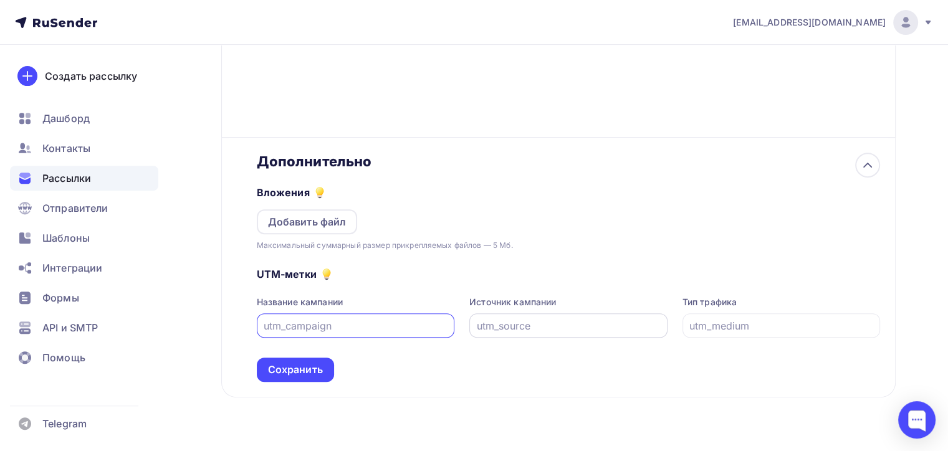
click at [538, 318] on input "text" at bounding box center [569, 325] width 184 height 15
click at [535, 318] on input "text" at bounding box center [569, 325] width 184 height 15
paste input "SMTP2_3_10"
type input "SMTP2_3_10"
click at [300, 363] on div "Сохранить" at bounding box center [295, 370] width 55 height 14
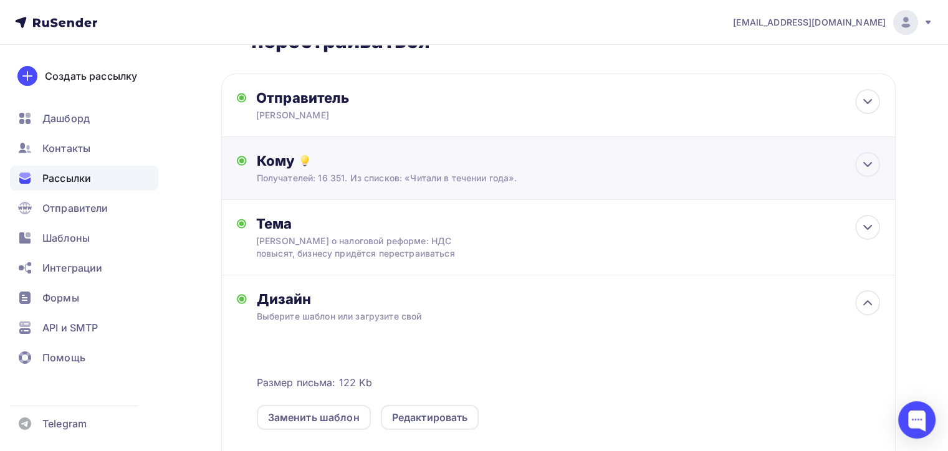
scroll to position [0, 0]
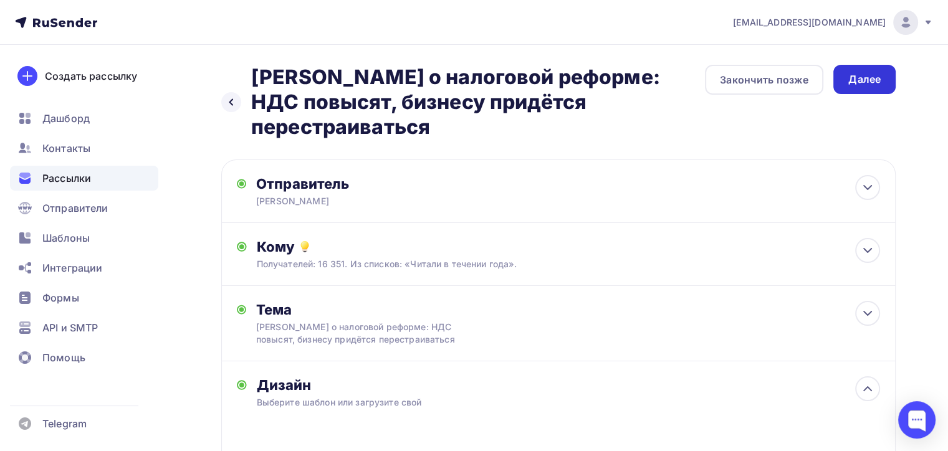
click at [857, 80] on div "Далее" at bounding box center [864, 79] width 32 height 14
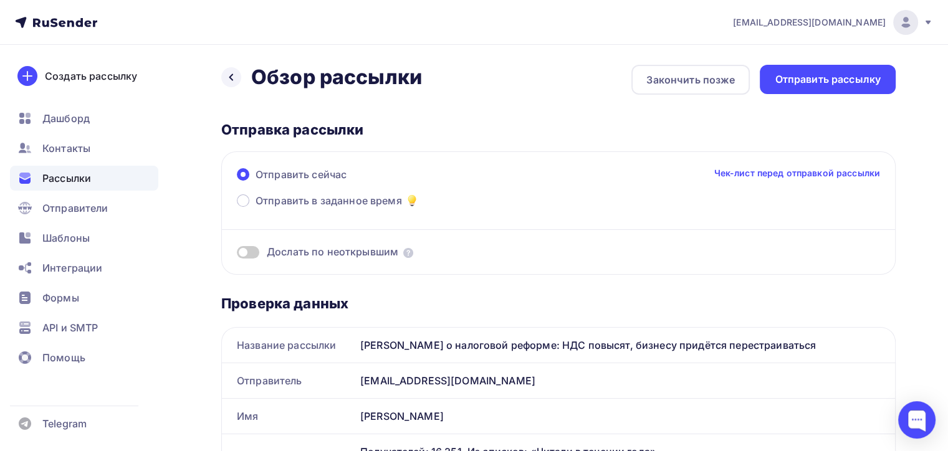
drag, startPoint x: 304, startPoint y: 195, endPoint x: 222, endPoint y: 219, distance: 85.2
click at [303, 195] on span "Отправить в заданное время" at bounding box center [329, 200] width 146 height 15
click at [256, 208] on input "Отправить в заданное время" at bounding box center [256, 208] width 0 height 0
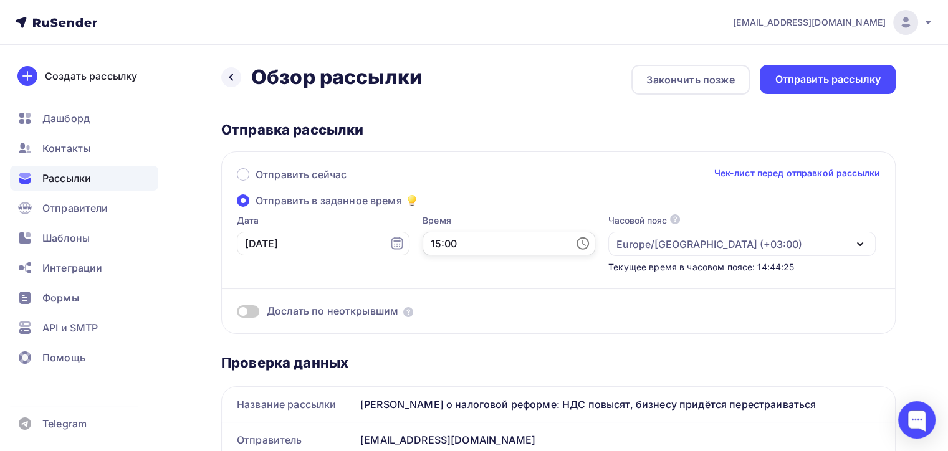
click at [449, 242] on input "15:00" at bounding box center [509, 244] width 173 height 24
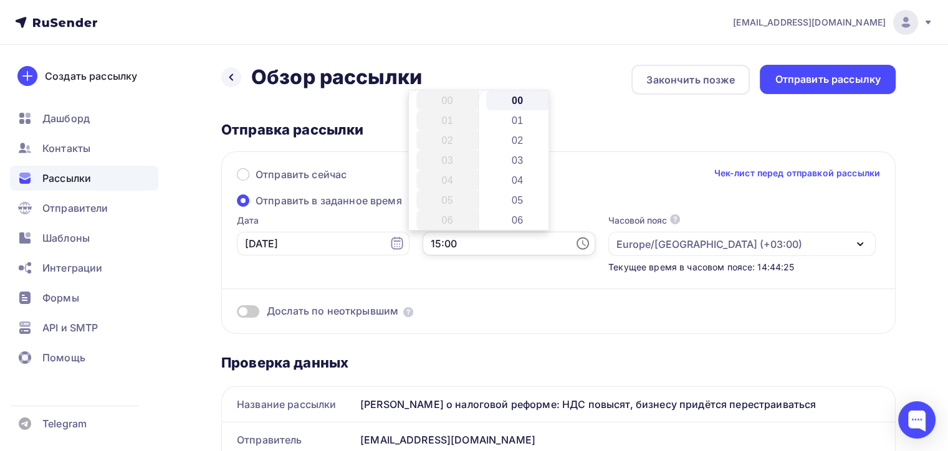
scroll to position [299, 0]
click at [446, 138] on li "17" at bounding box center [448, 140] width 64 height 20
type input "17:00"
click at [543, 275] on div "Дослать по неоткрывшим" at bounding box center [558, 296] width 643 height 45
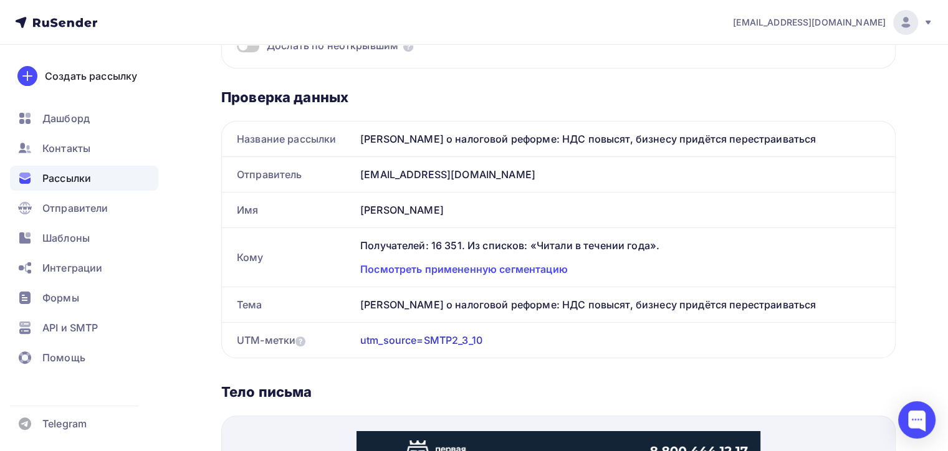
scroll to position [0, 0]
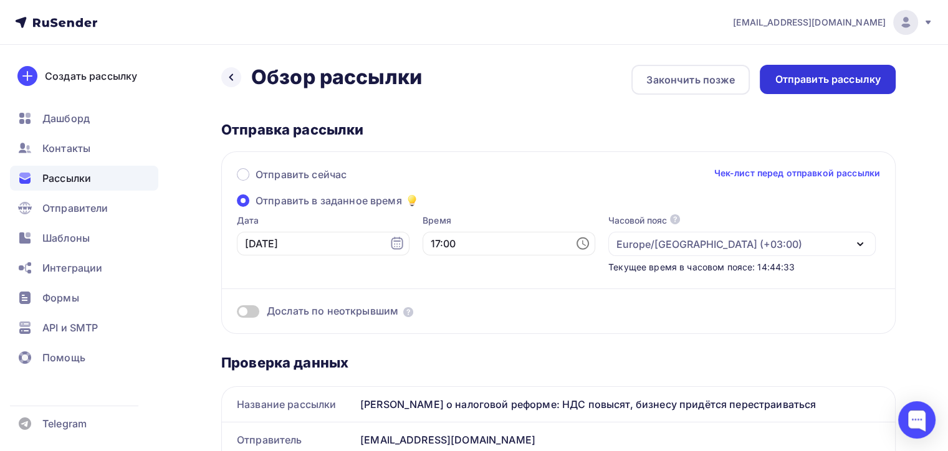
click at [831, 84] on div "Отправить рассылку" at bounding box center [828, 79] width 106 height 14
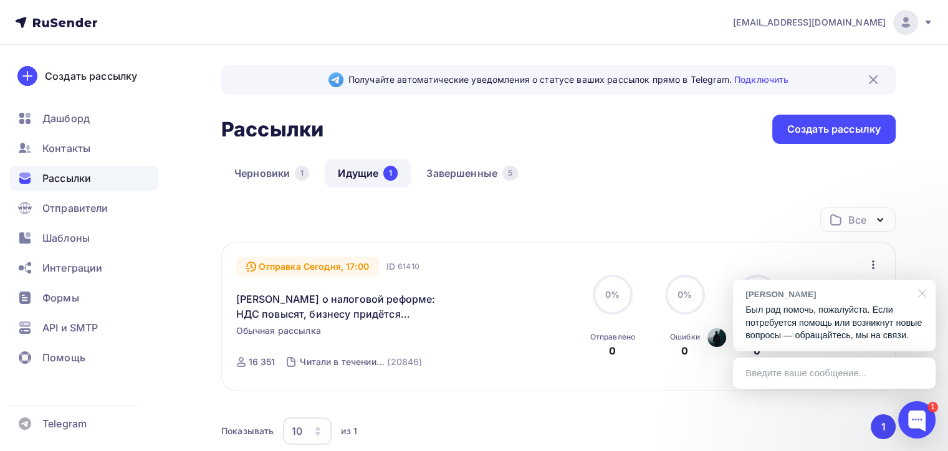
click at [921, 294] on div at bounding box center [919, 293] width 31 height 26
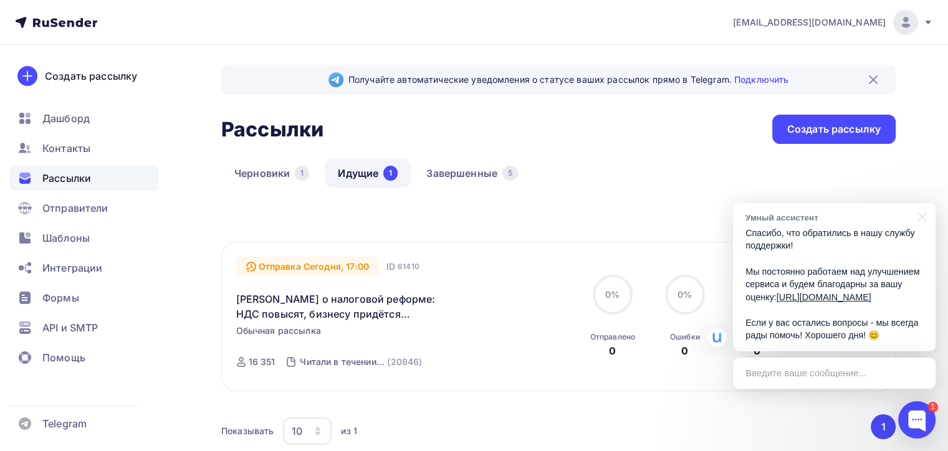
click at [820, 239] on p "Спасибо, что обратились в нашу службу поддержки! Мы постоянно работаем над улуч…" at bounding box center [834, 284] width 178 height 115
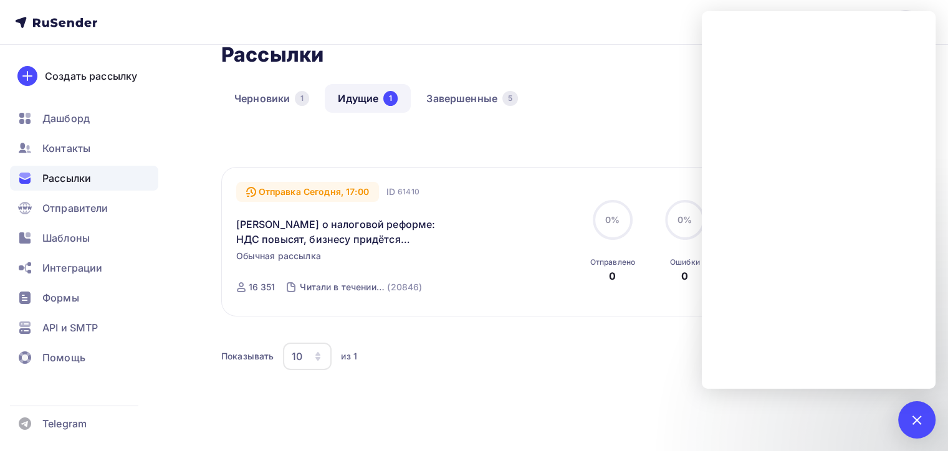
scroll to position [120, 0]
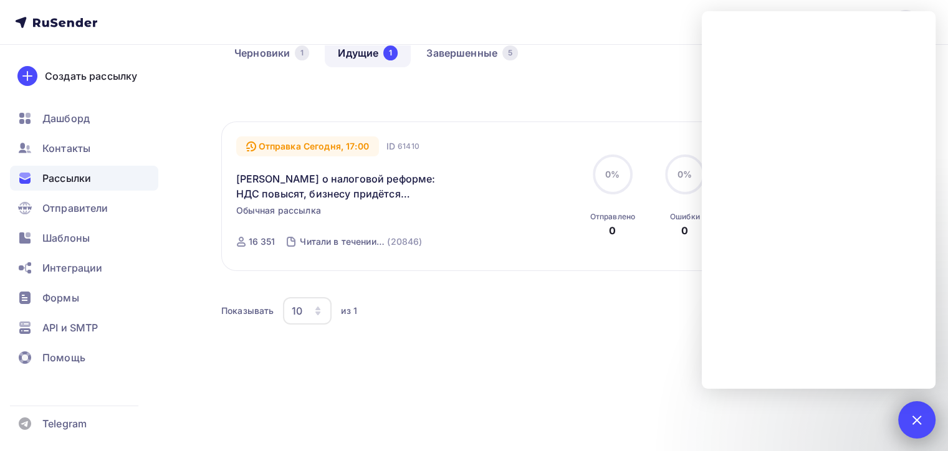
click at [907, 421] on div "1" at bounding box center [916, 419] width 37 height 37
